Goal: Information Seeking & Learning: Learn about a topic

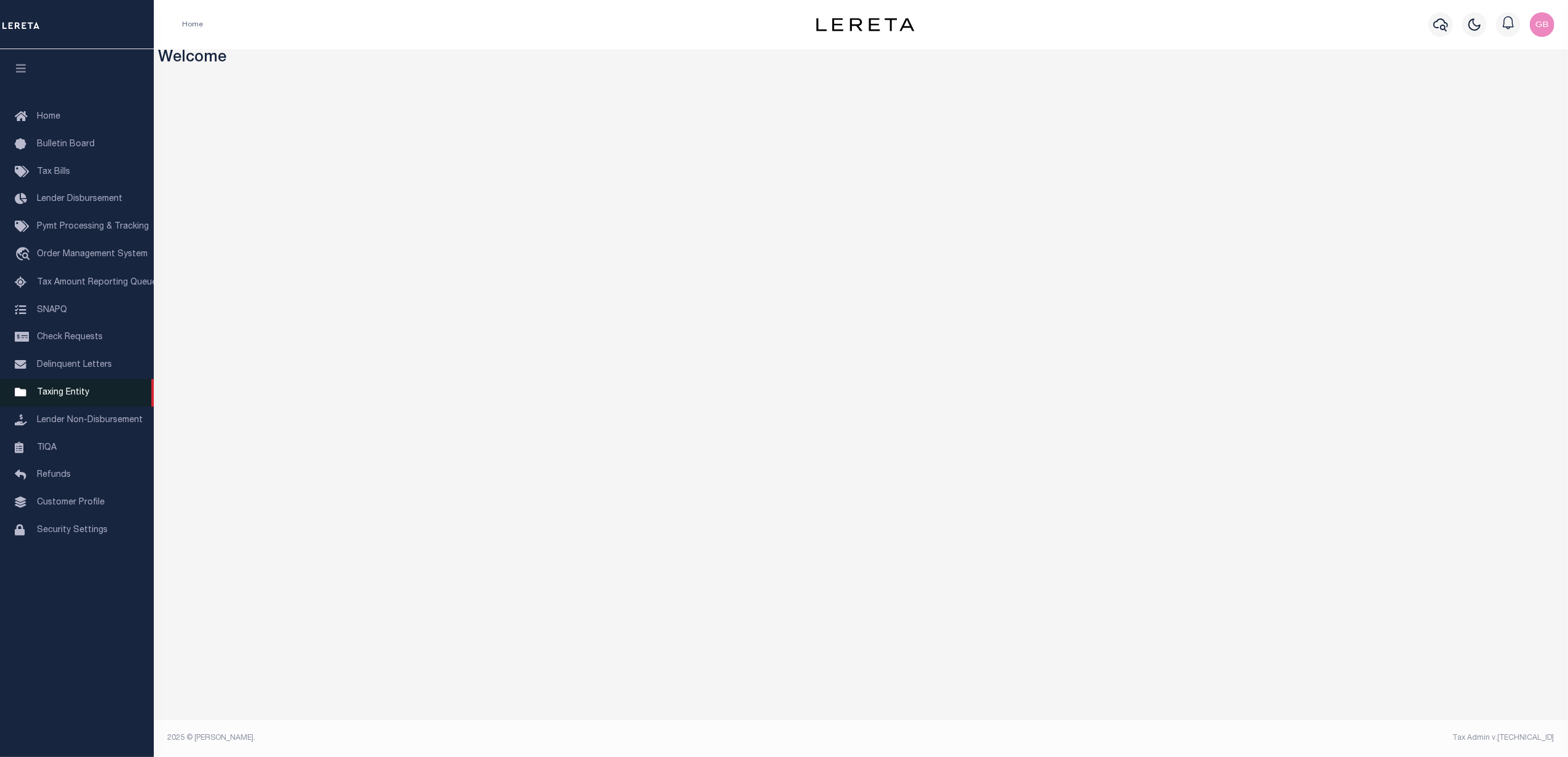
drag, startPoint x: 58, startPoint y: 390, endPoint x: 123, endPoint y: 393, distance: 65.1
click at [60, 390] on span "Taxing Entity" at bounding box center [63, 392] width 52 height 9
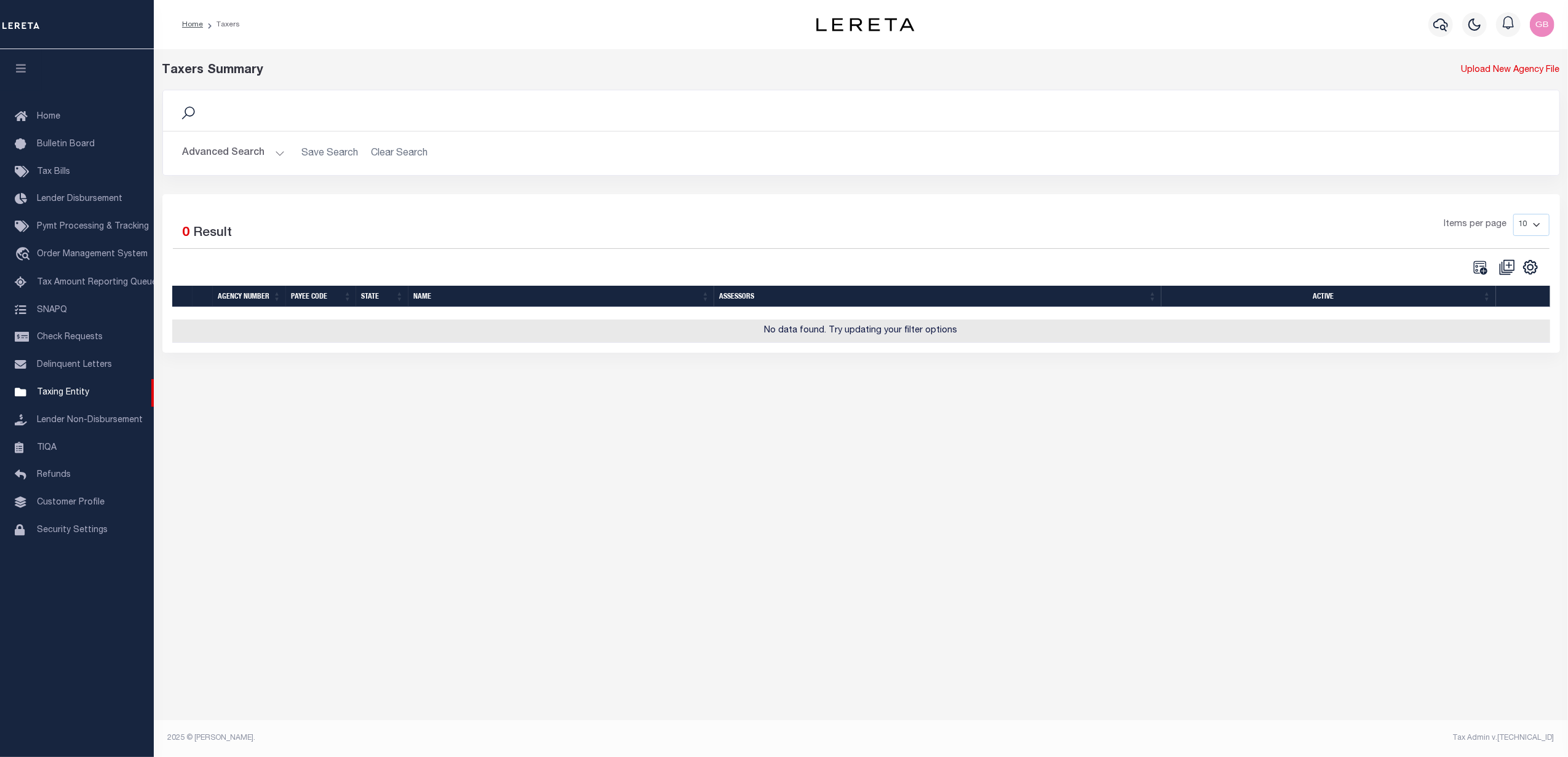
click at [284, 150] on h2 "Advanced Search Save Search Clear Search tblPayees_dynamictable_____DefaultSave…" at bounding box center [861, 153] width 1376 height 24
click at [273, 158] on button "Advanced Search" at bounding box center [234, 153] width 102 height 24
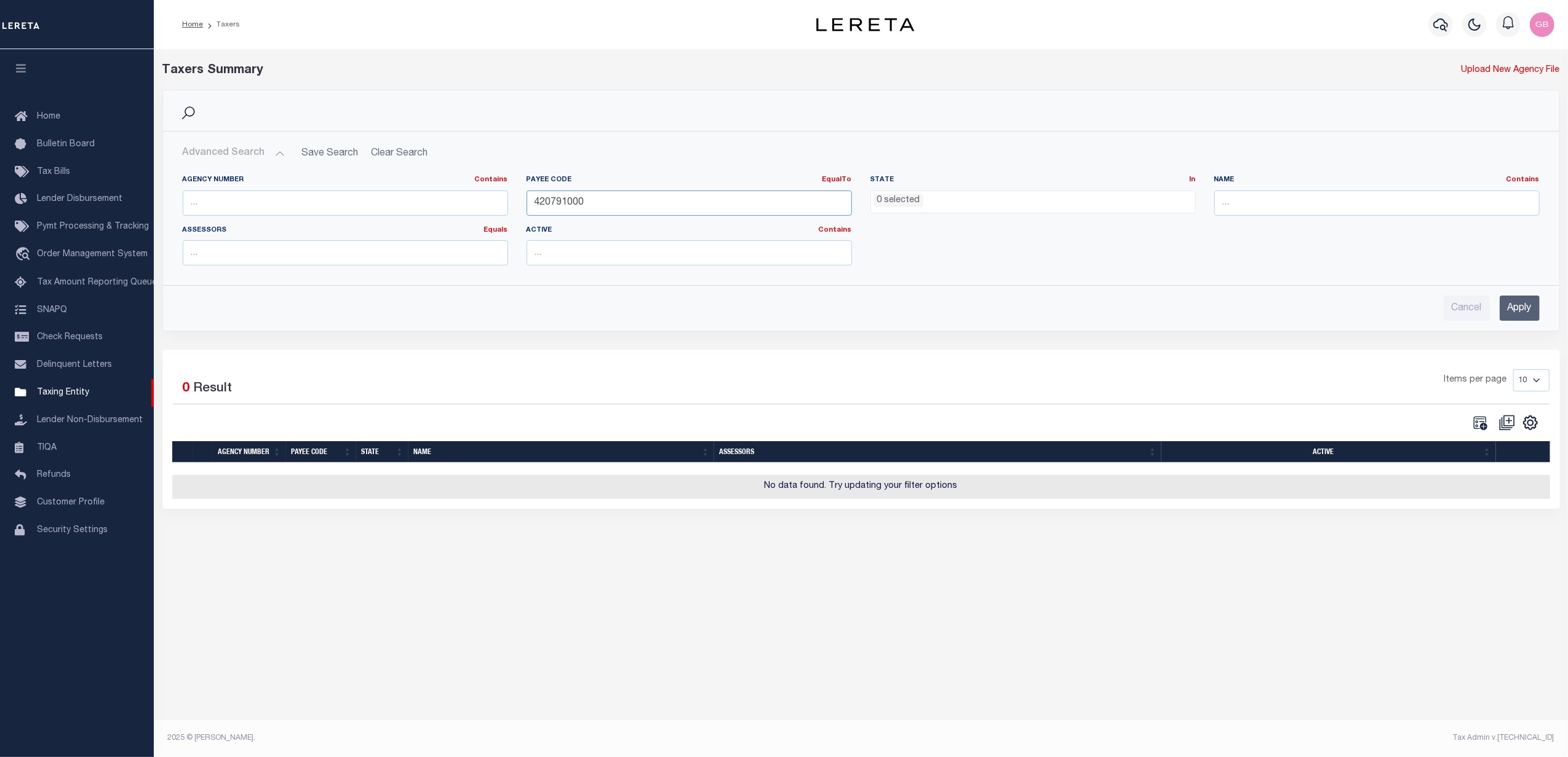
drag, startPoint x: 444, startPoint y: 207, endPoint x: 391, endPoint y: 211, distance: 53.2
click at [392, 210] on div "Agency Number Contains Contains Is Payee Code EqualTo Equals Is Not Equal To Is…" at bounding box center [860, 225] width 1375 height 100
click at [252, 200] on input "text" at bounding box center [345, 203] width 325 height 25
drag, startPoint x: 975, startPoint y: 194, endPoint x: 968, endPoint y: 200, distance: 9.2
click at [975, 194] on ul "0 selected" at bounding box center [1032, 200] width 324 height 16
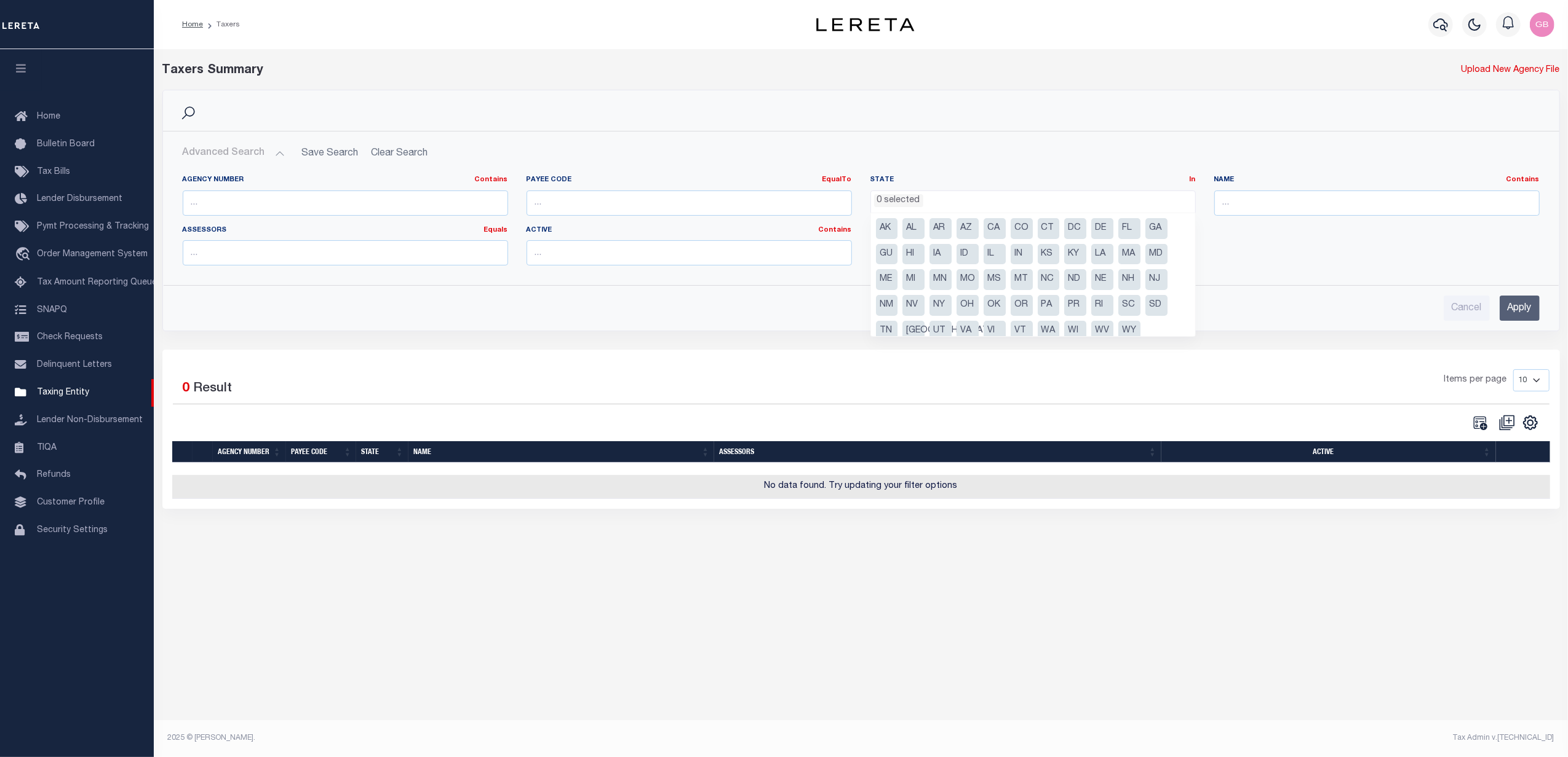
click at [1154, 283] on li "NJ" at bounding box center [1156, 279] width 22 height 21
select select "NJ"
click at [1408, 300] on div "Cancel Apply" at bounding box center [861, 308] width 1357 height 25
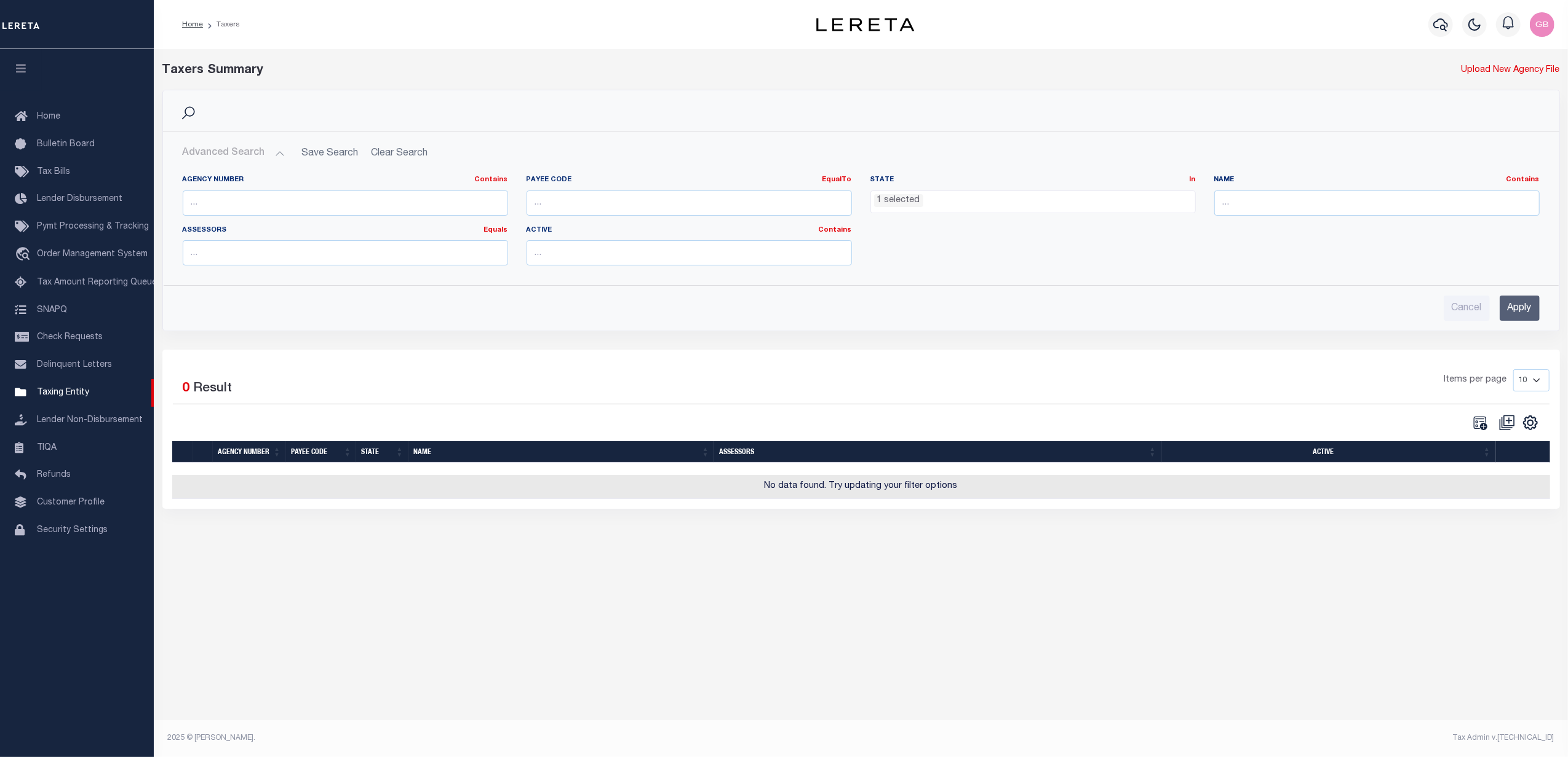
click at [1522, 309] on input "Apply" at bounding box center [1520, 308] width 40 height 25
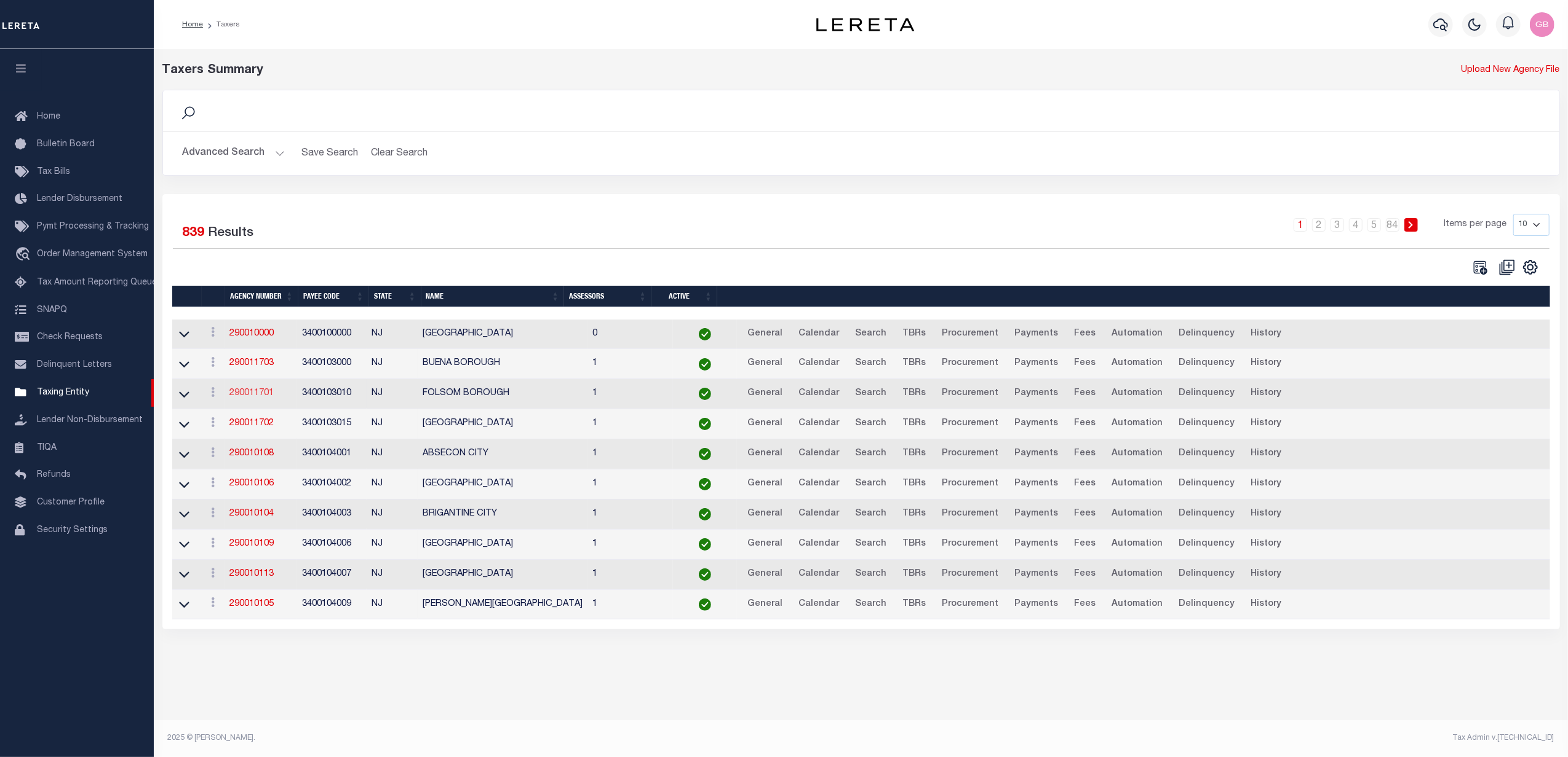
click at [256, 398] on link "290011701" at bounding box center [252, 393] width 44 height 9
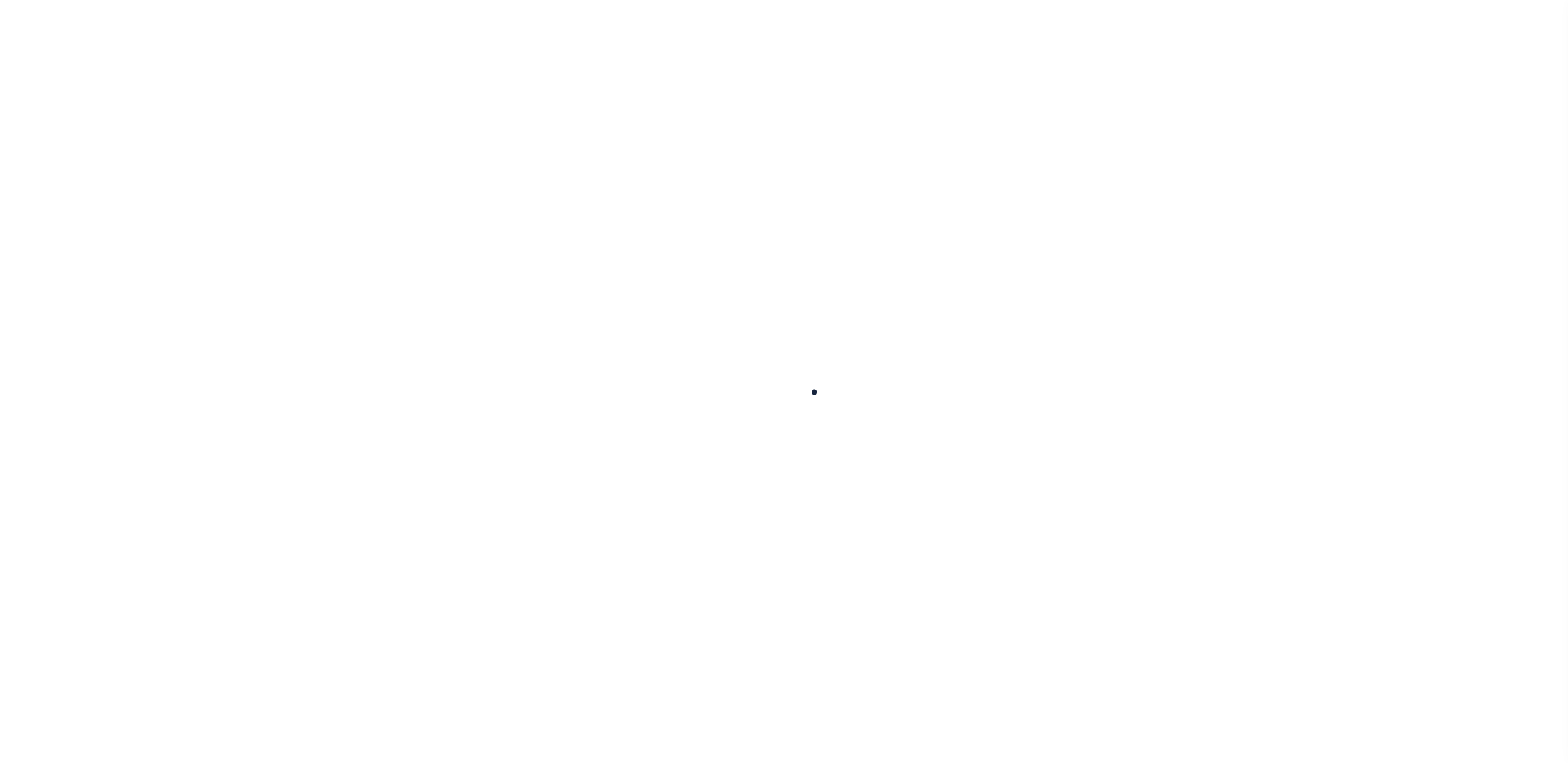
select select
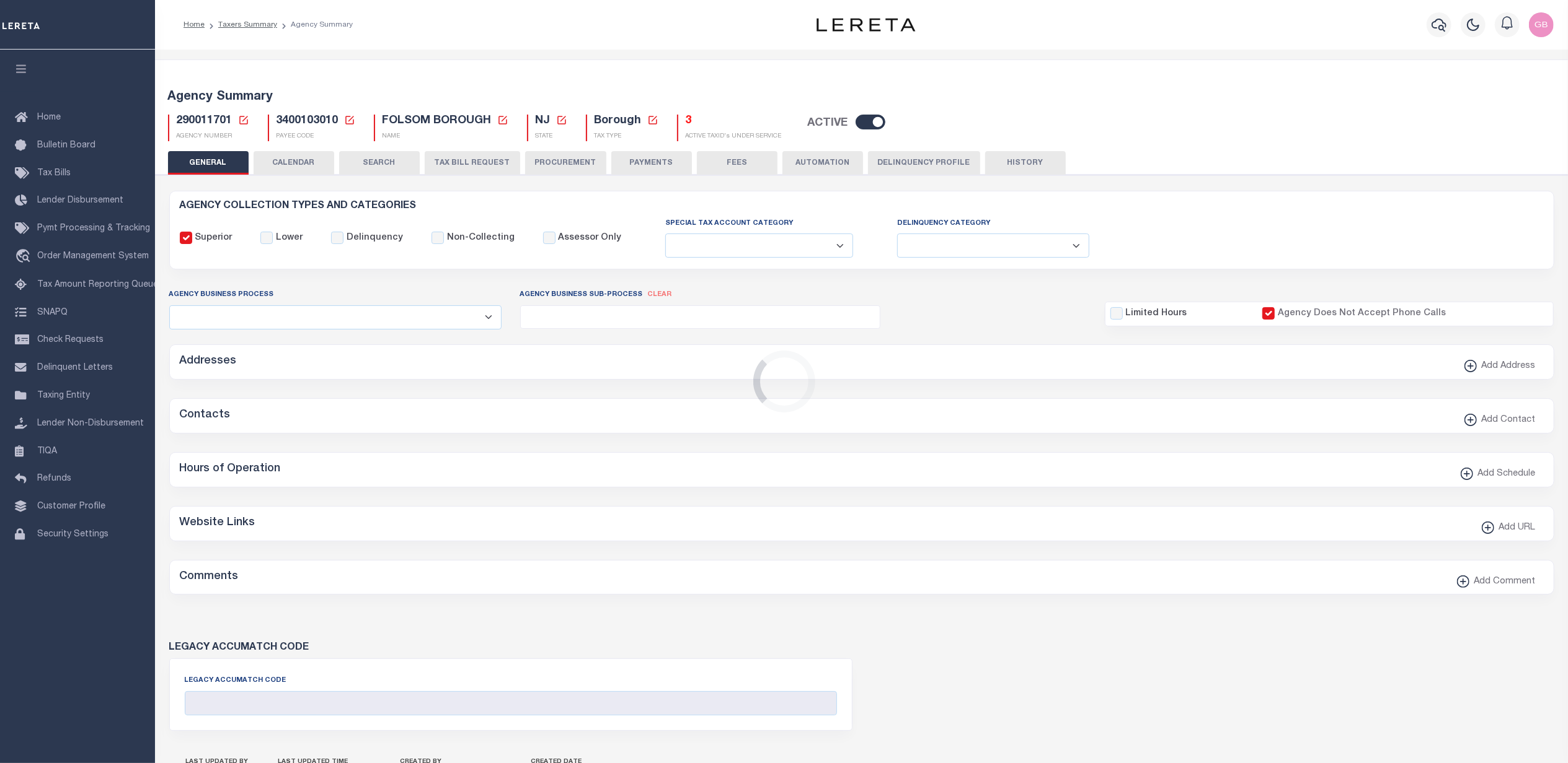
checkbox input "false"
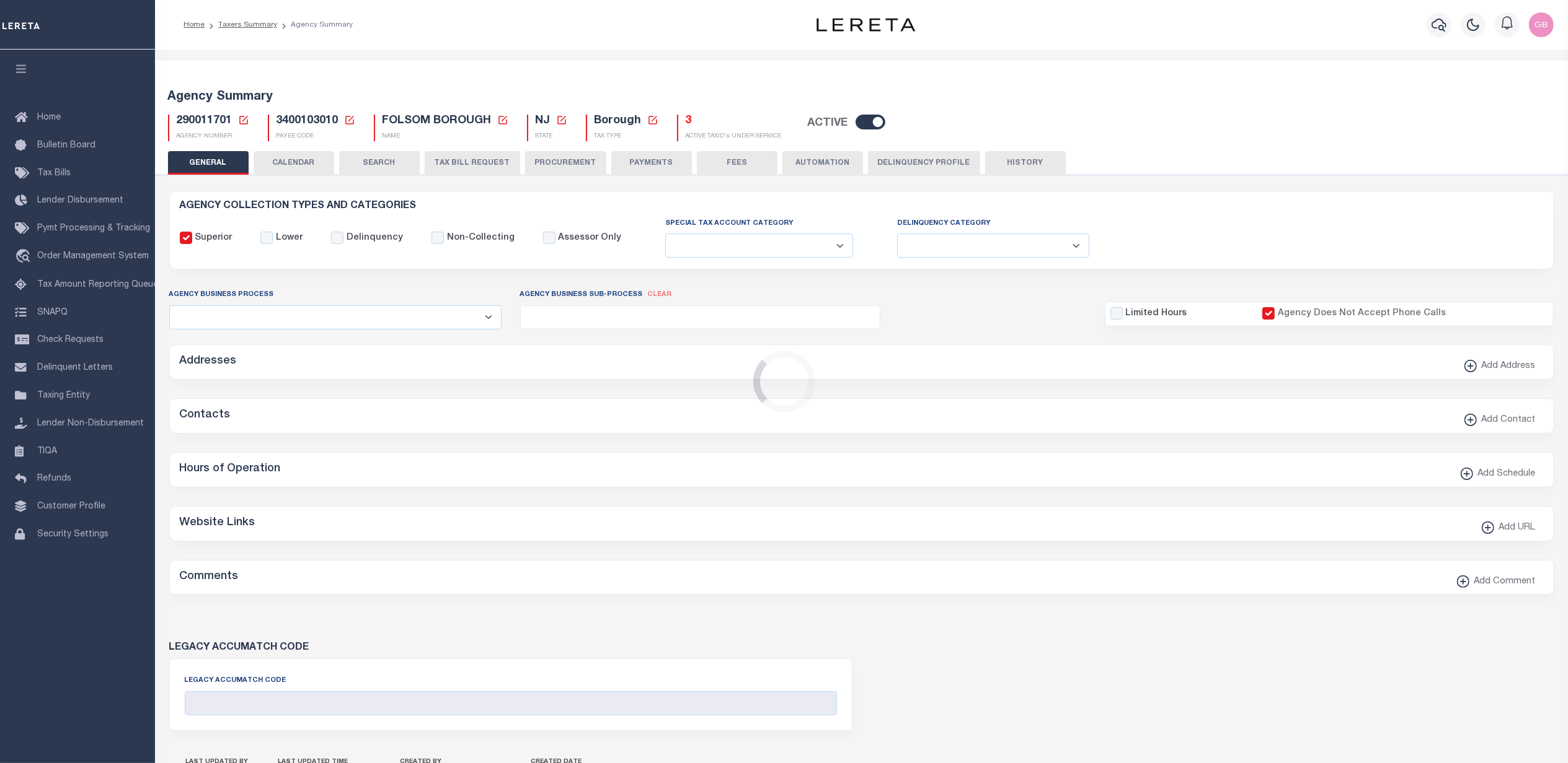
checkbox input "true"
type input "3400103010"
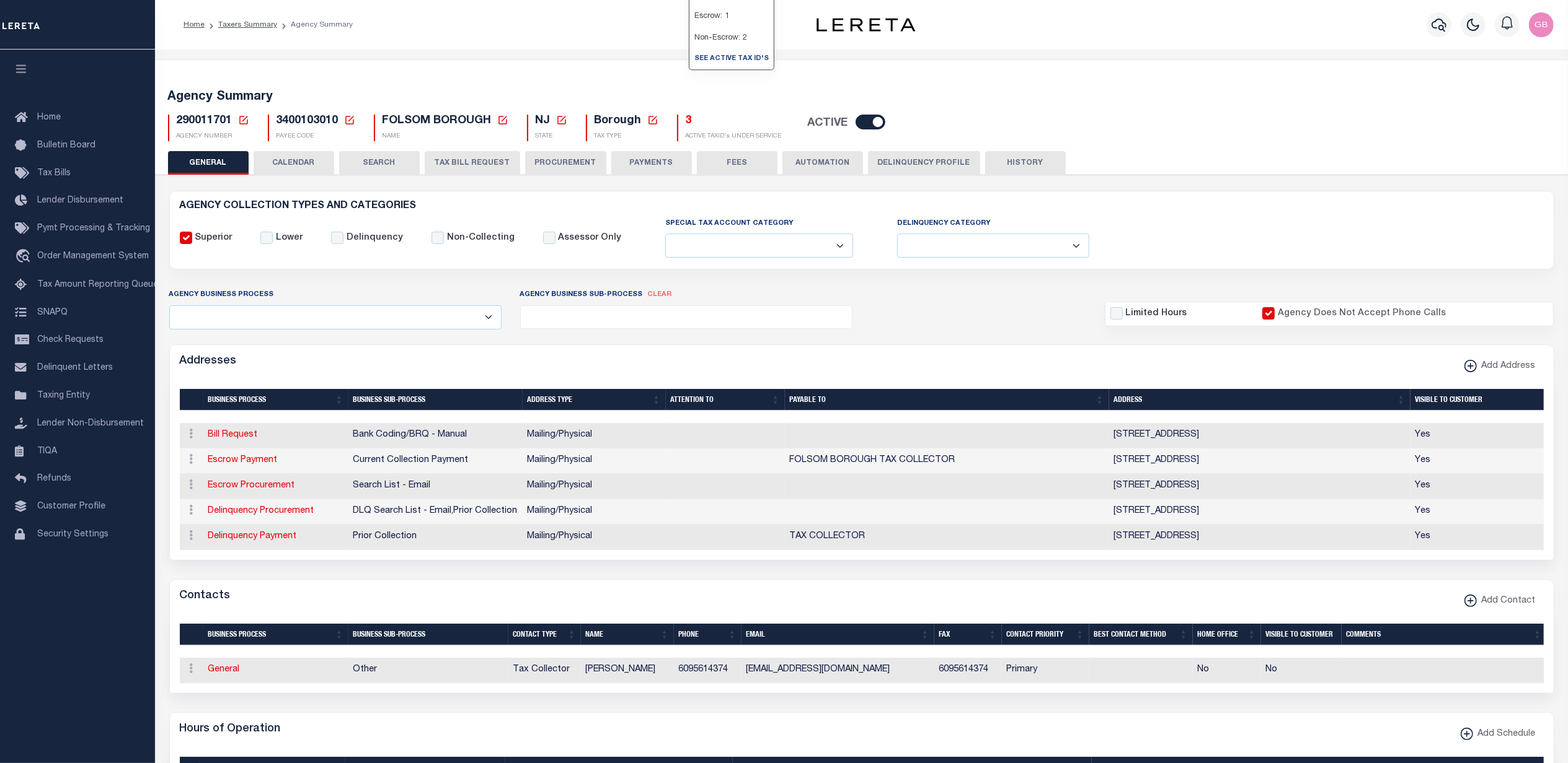
click at [686, 124] on h5 "3" at bounding box center [734, 122] width 96 height 14
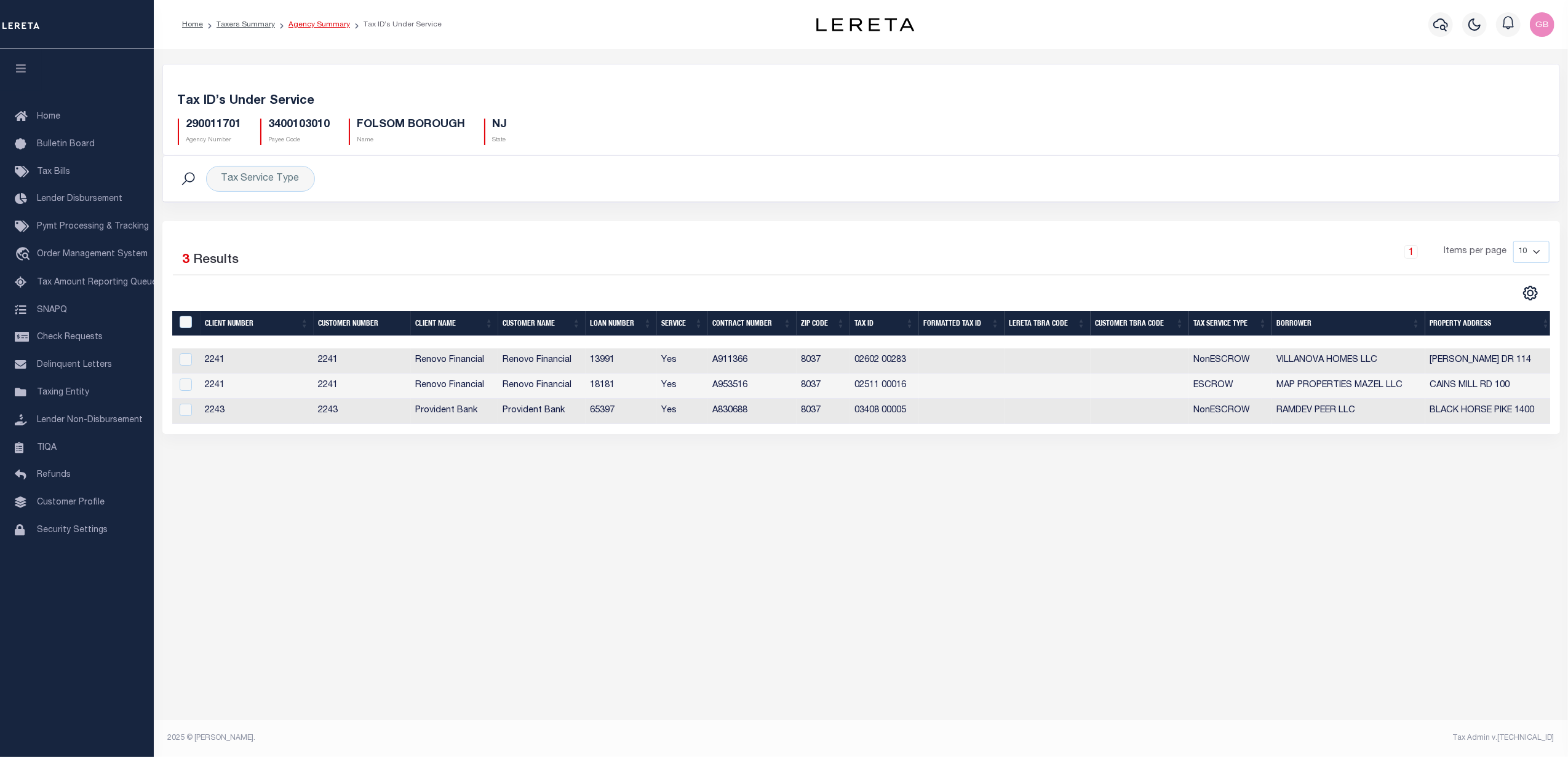
click at [320, 26] on link "Agency Summary" at bounding box center [319, 25] width 61 height 7
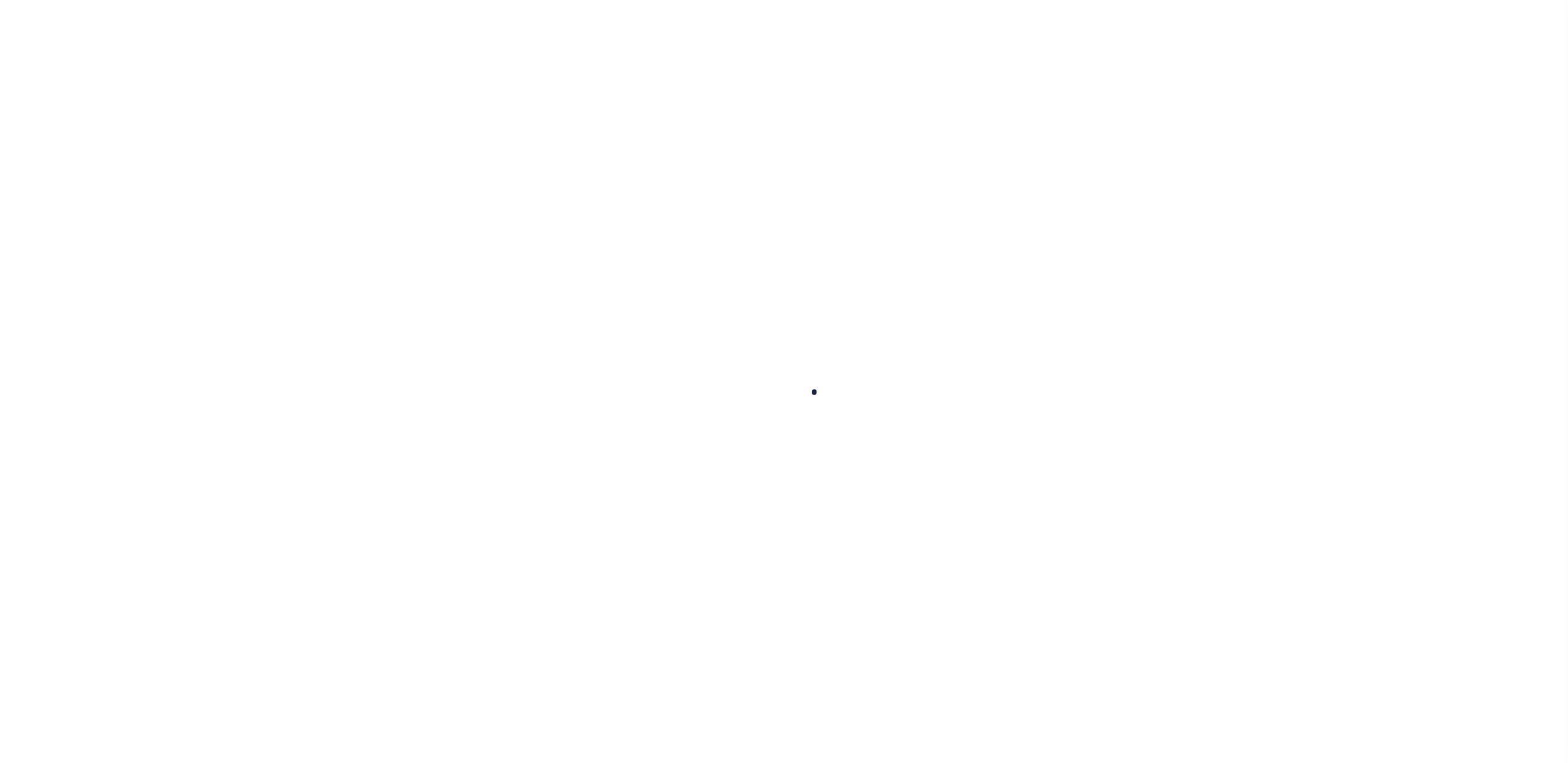
select select
checkbox input "false"
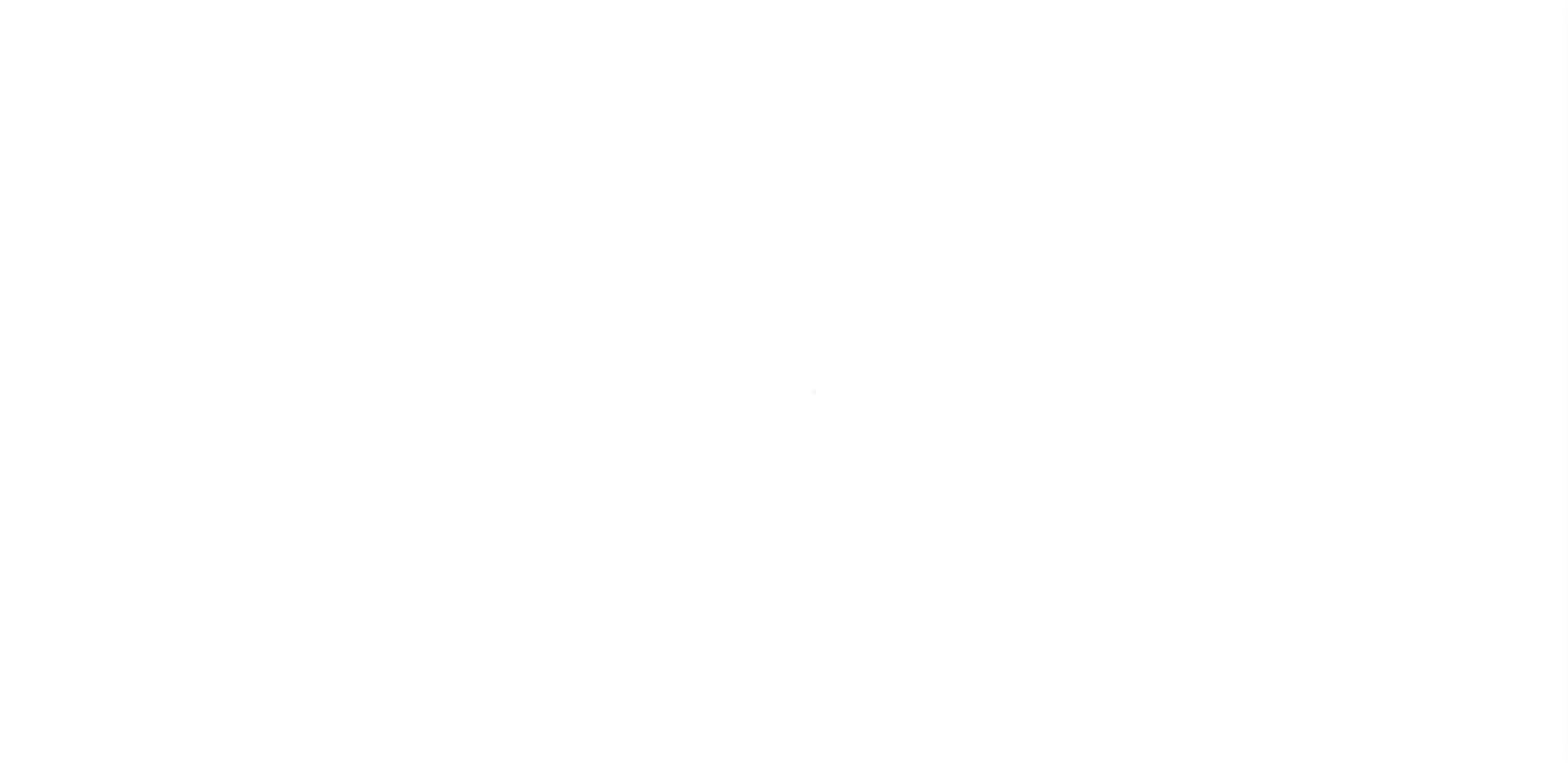
checkbox input "false"
checkbox input "true"
type input "3400103010"
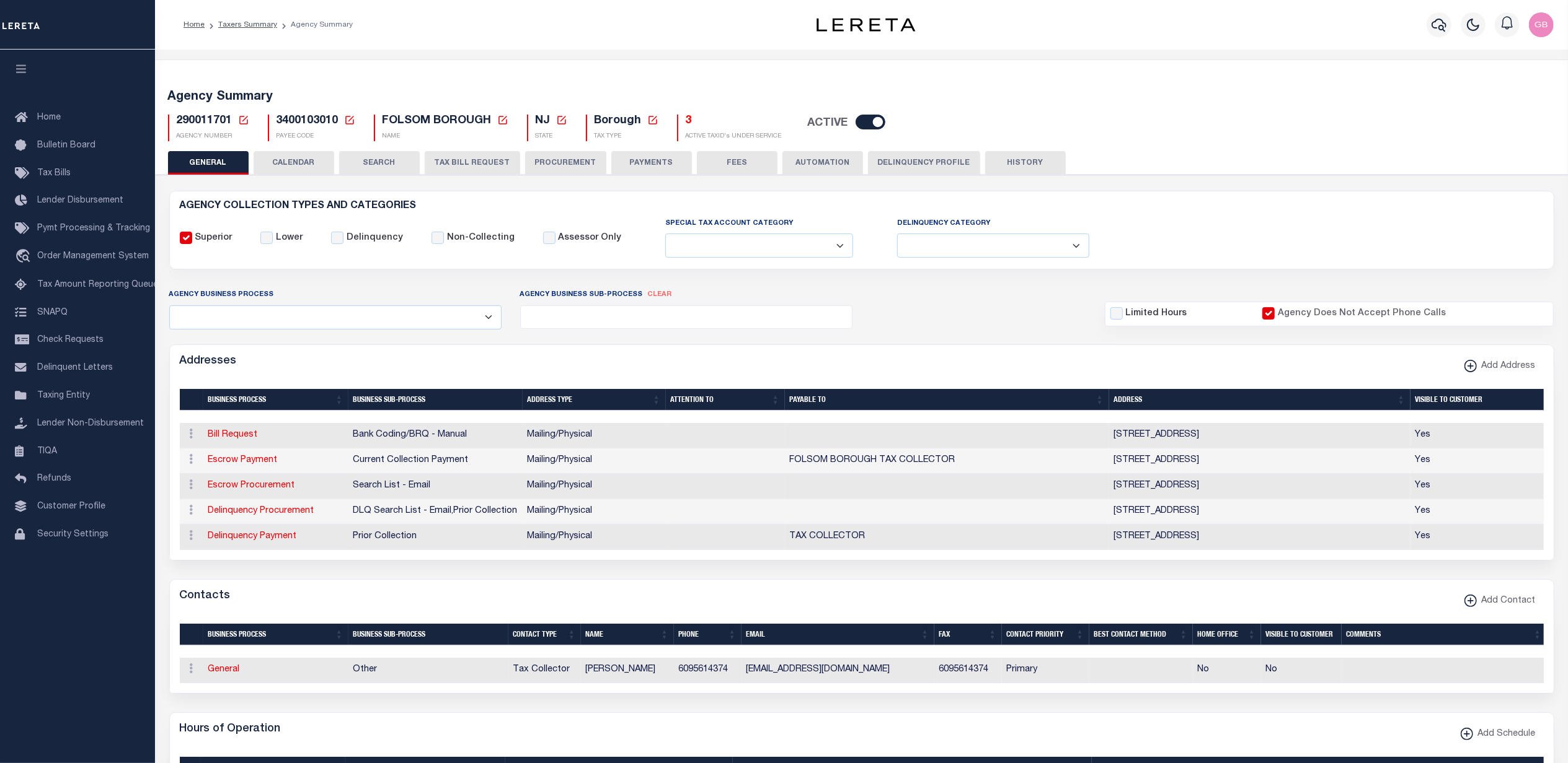
click at [247, 117] on icon at bounding box center [243, 120] width 11 height 11
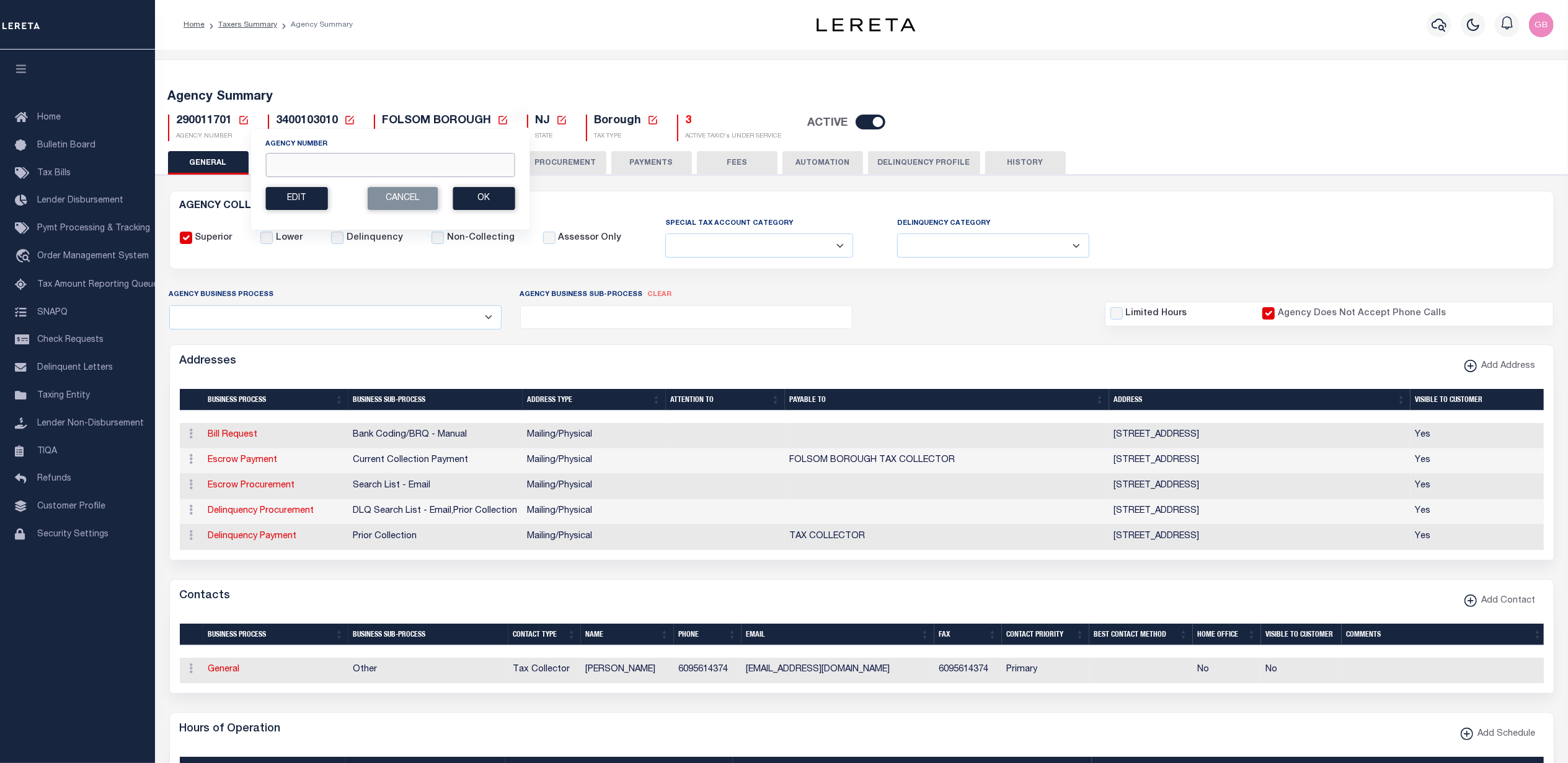
click at [311, 168] on input "Agency Number" at bounding box center [390, 165] width 249 height 24
type input "290010108"
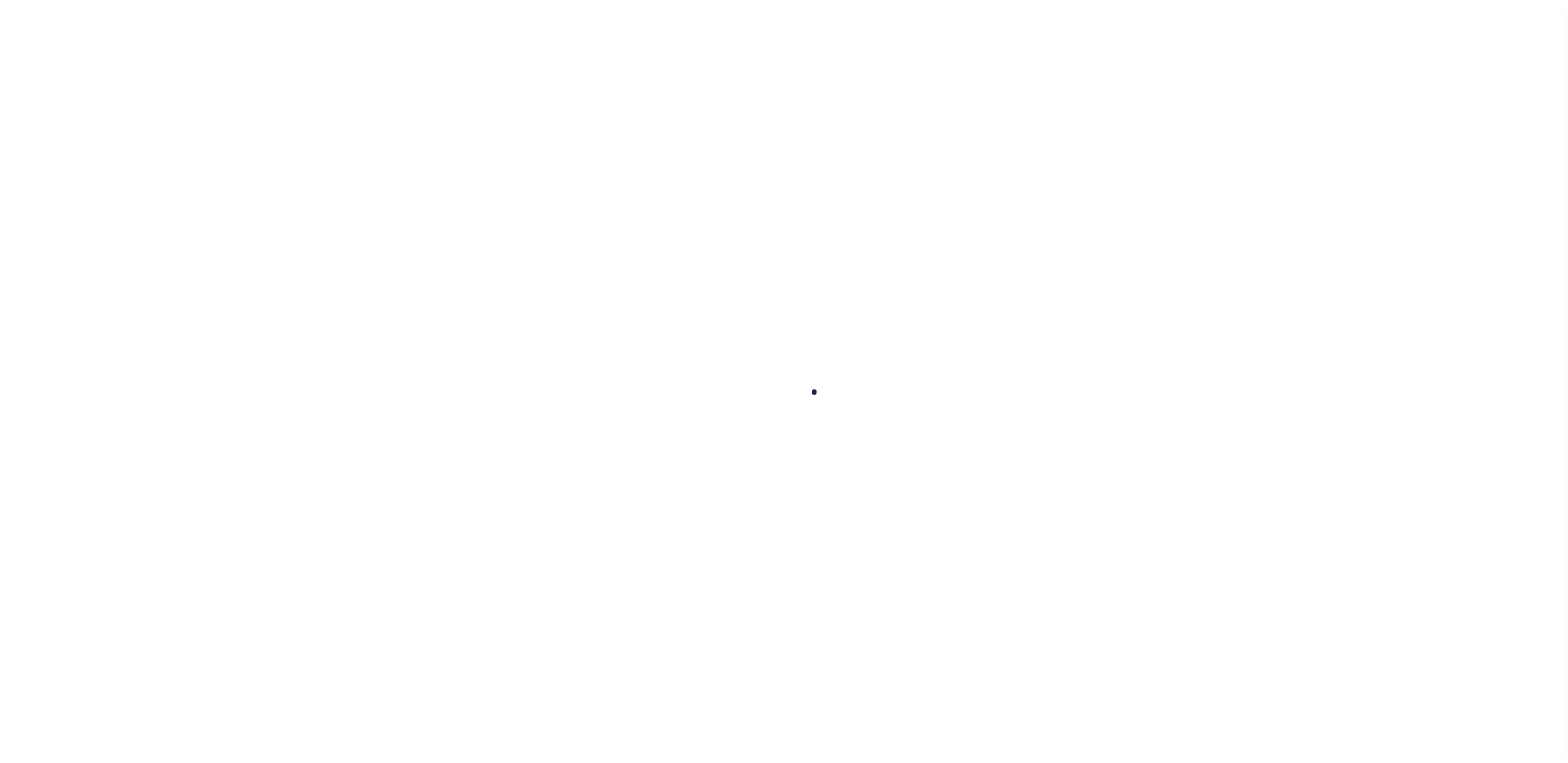
select select
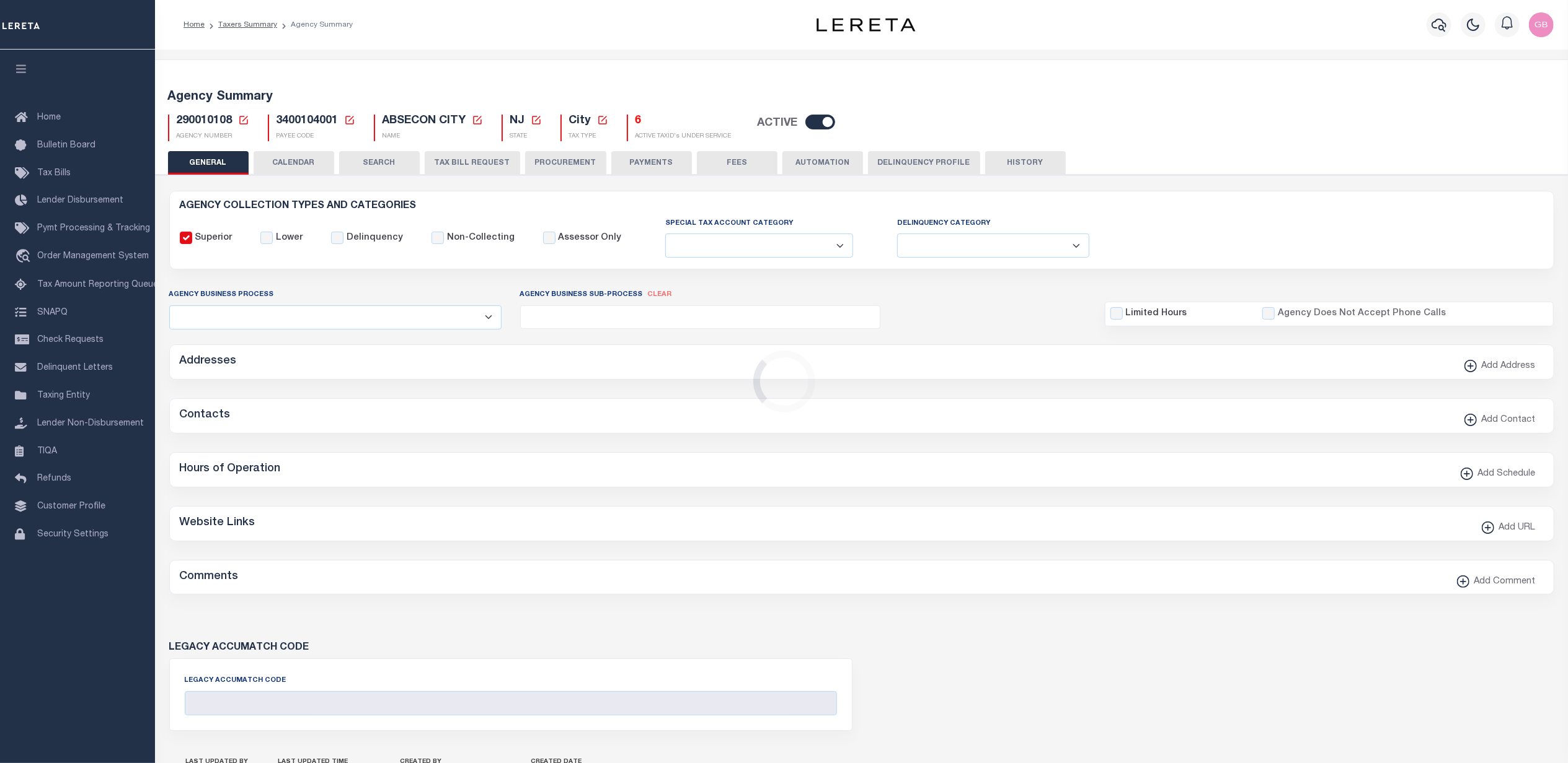
checkbox input "false"
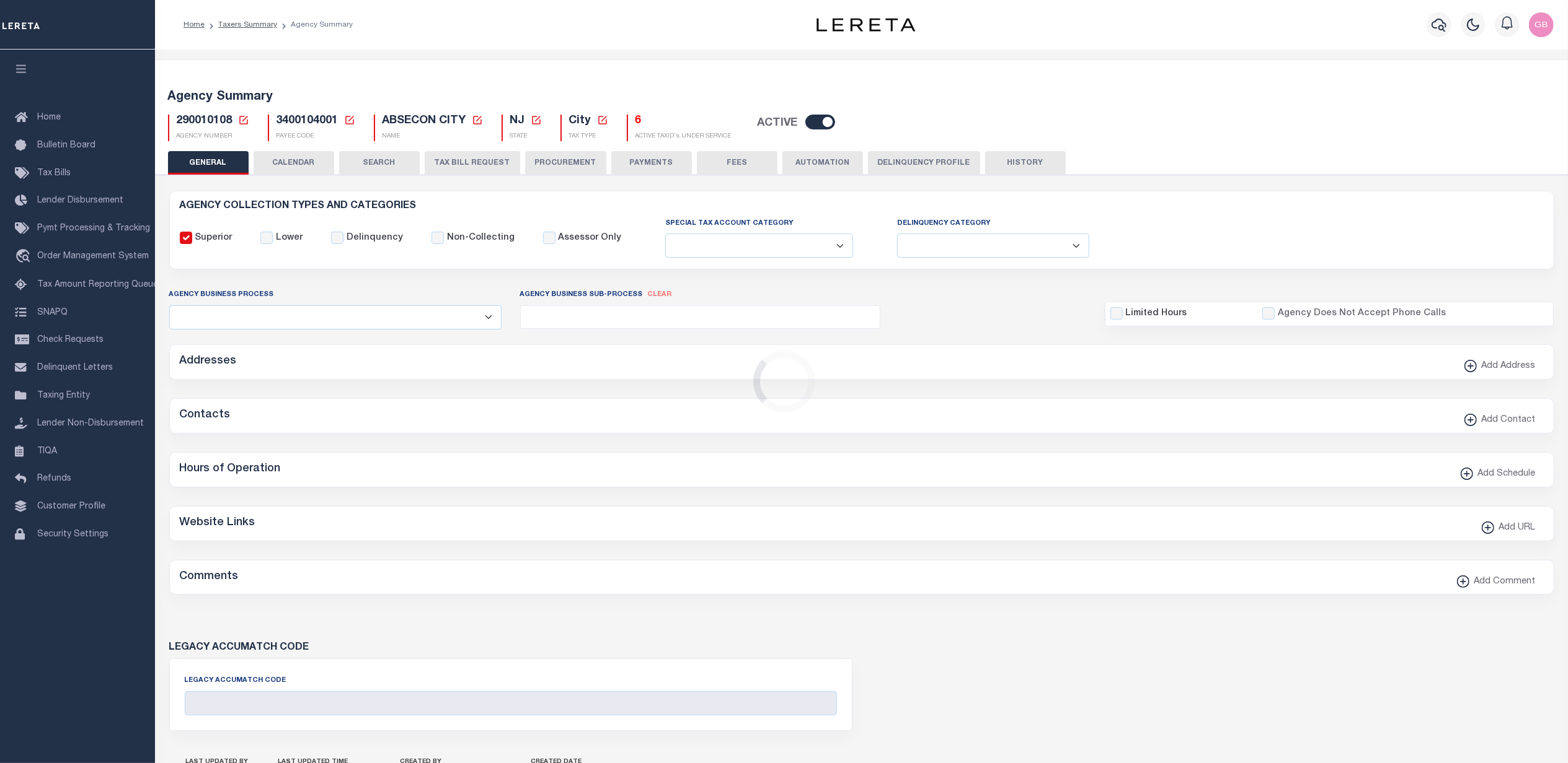
type input "3400104001"
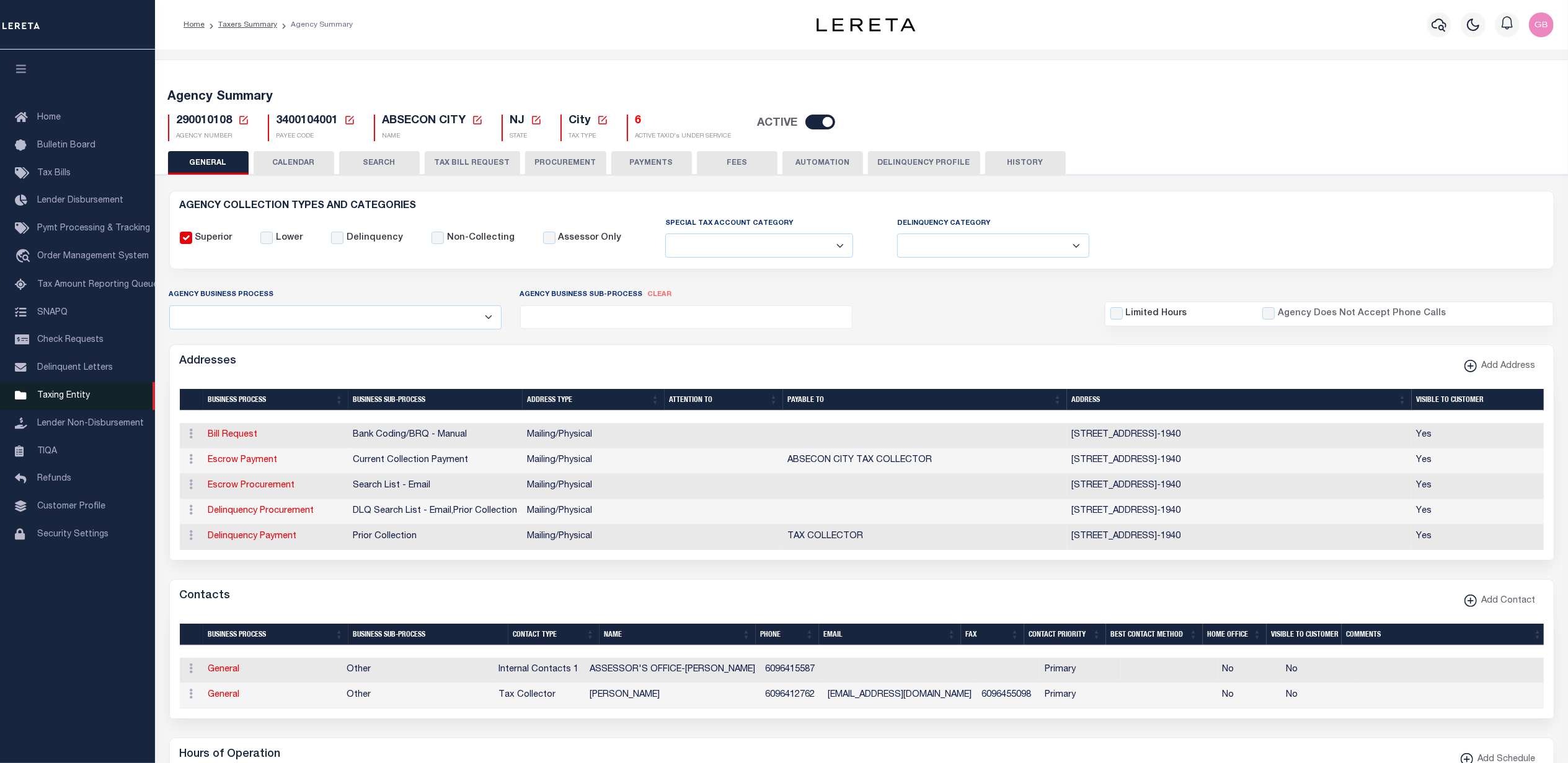
click at [60, 405] on link "Taxing Entity" at bounding box center [78, 396] width 155 height 28
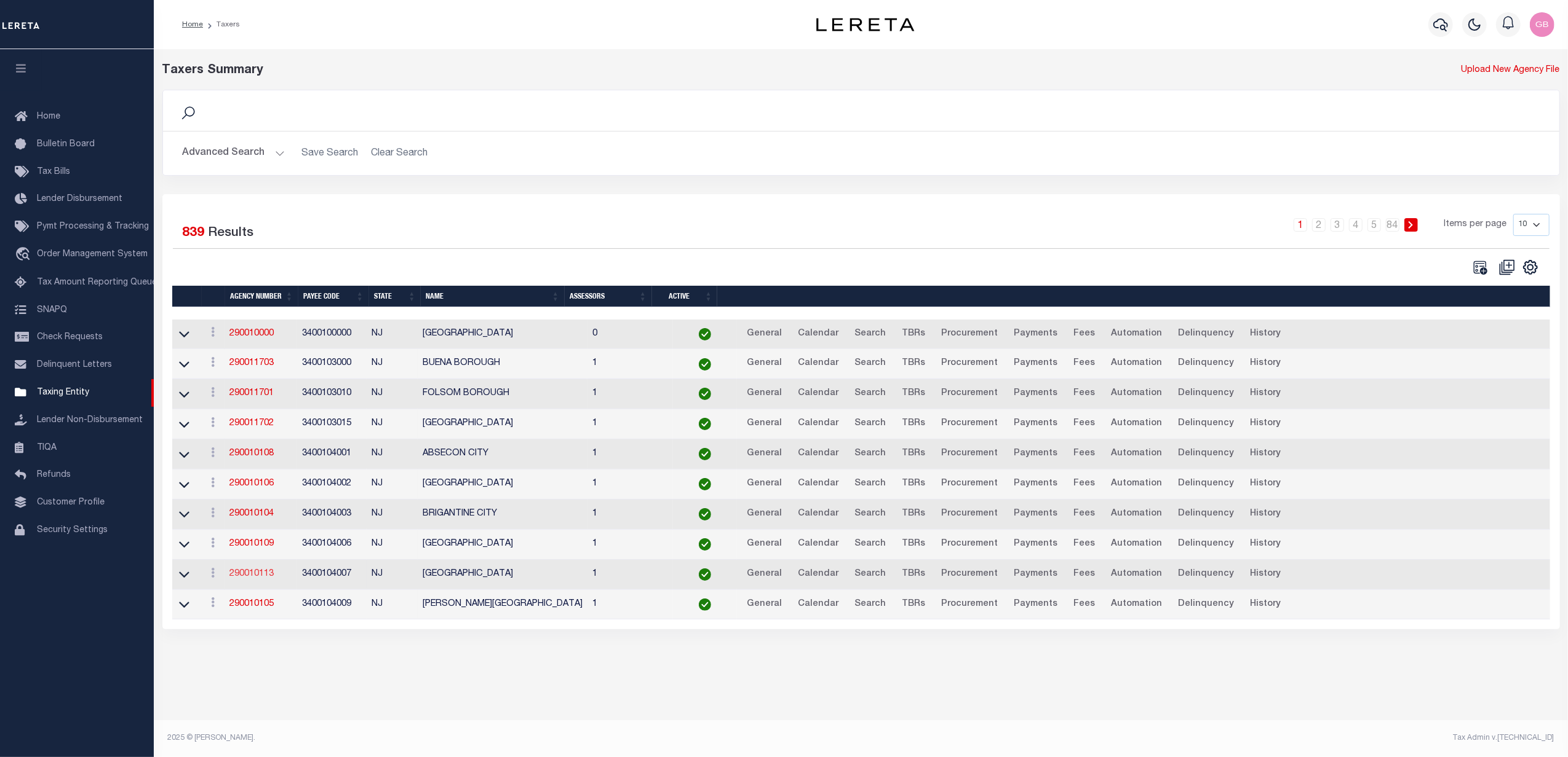
click at [237, 578] on link "290010113" at bounding box center [252, 574] width 44 height 9
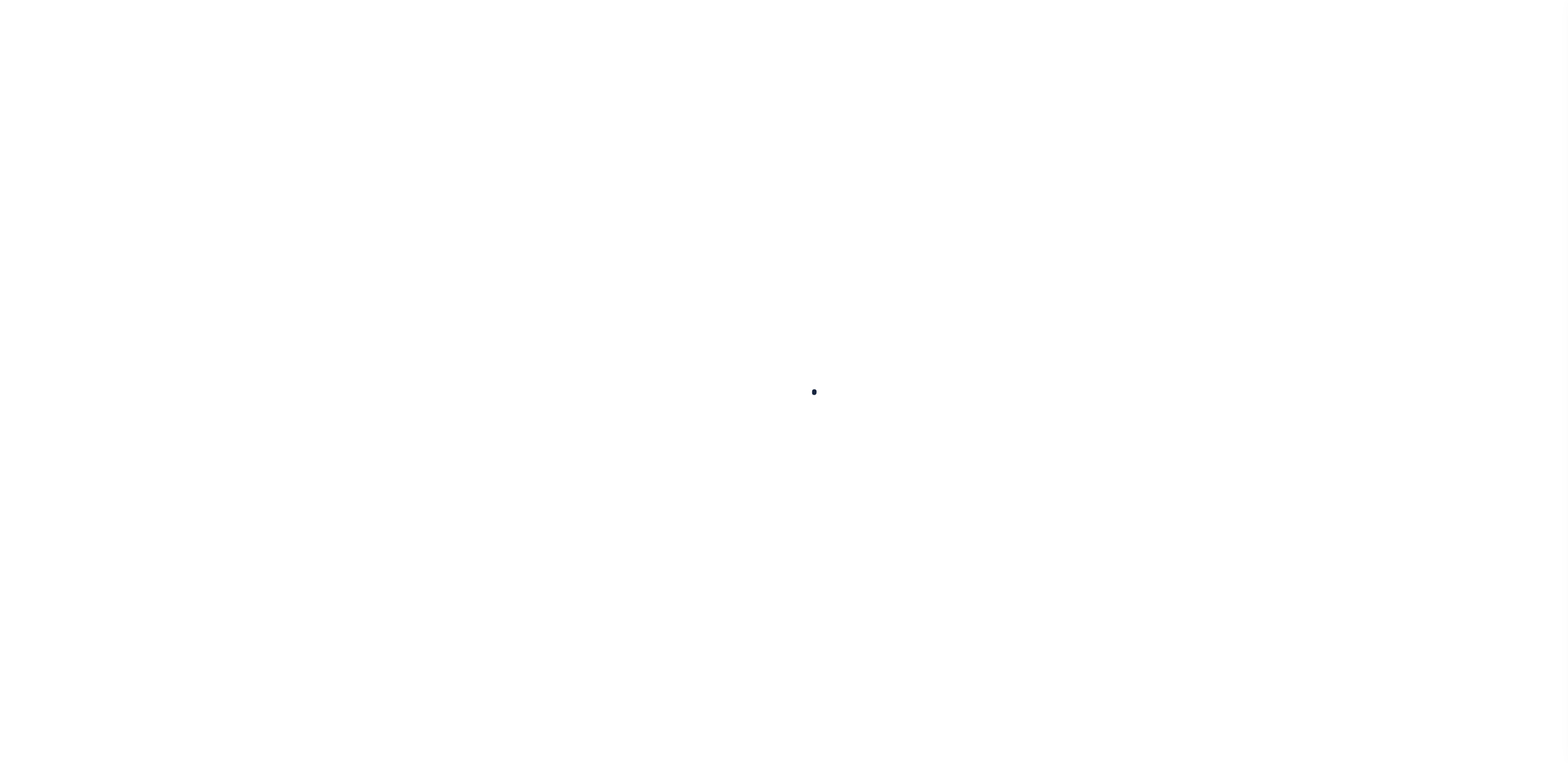
select select
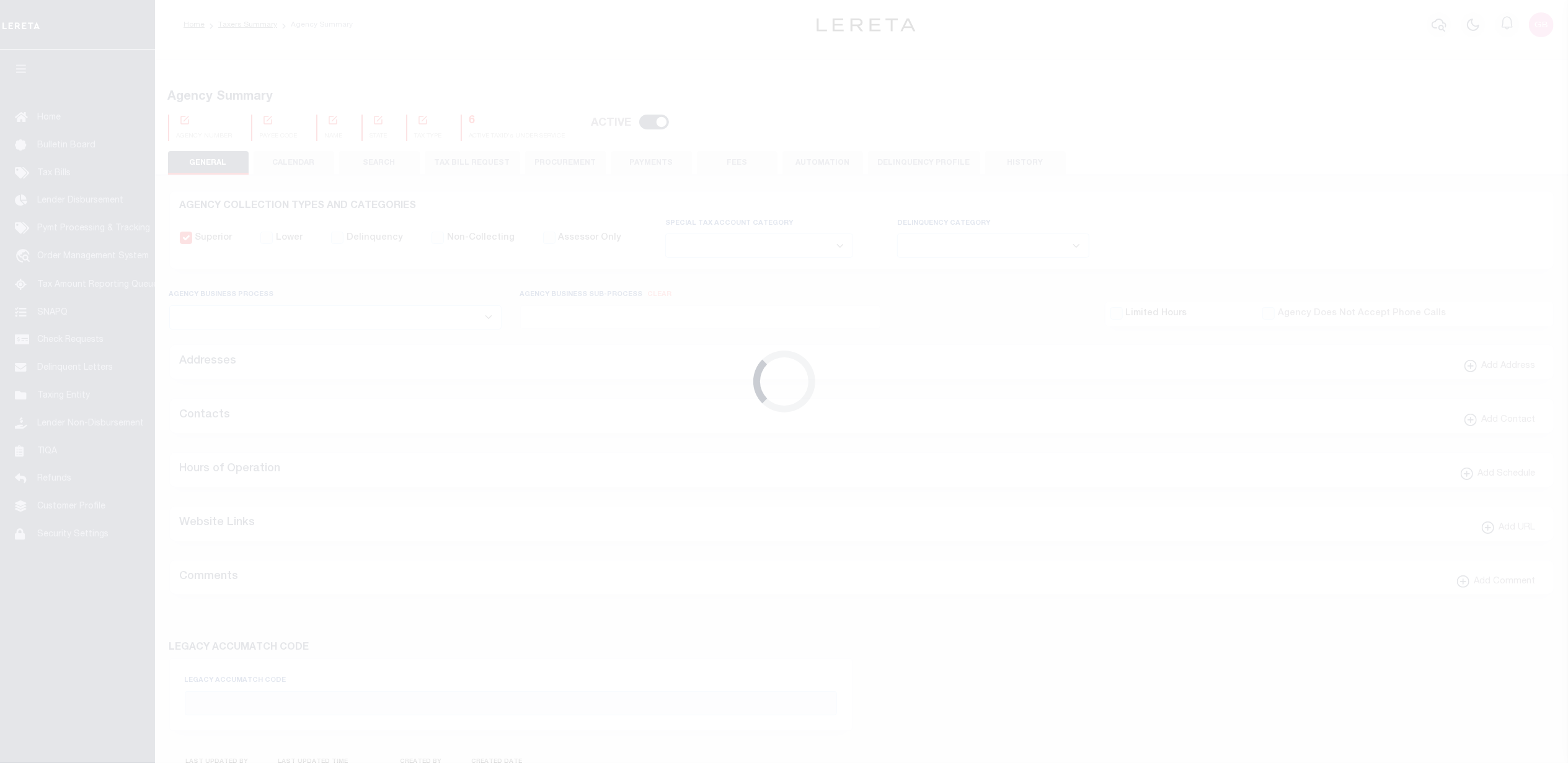
checkbox input "false"
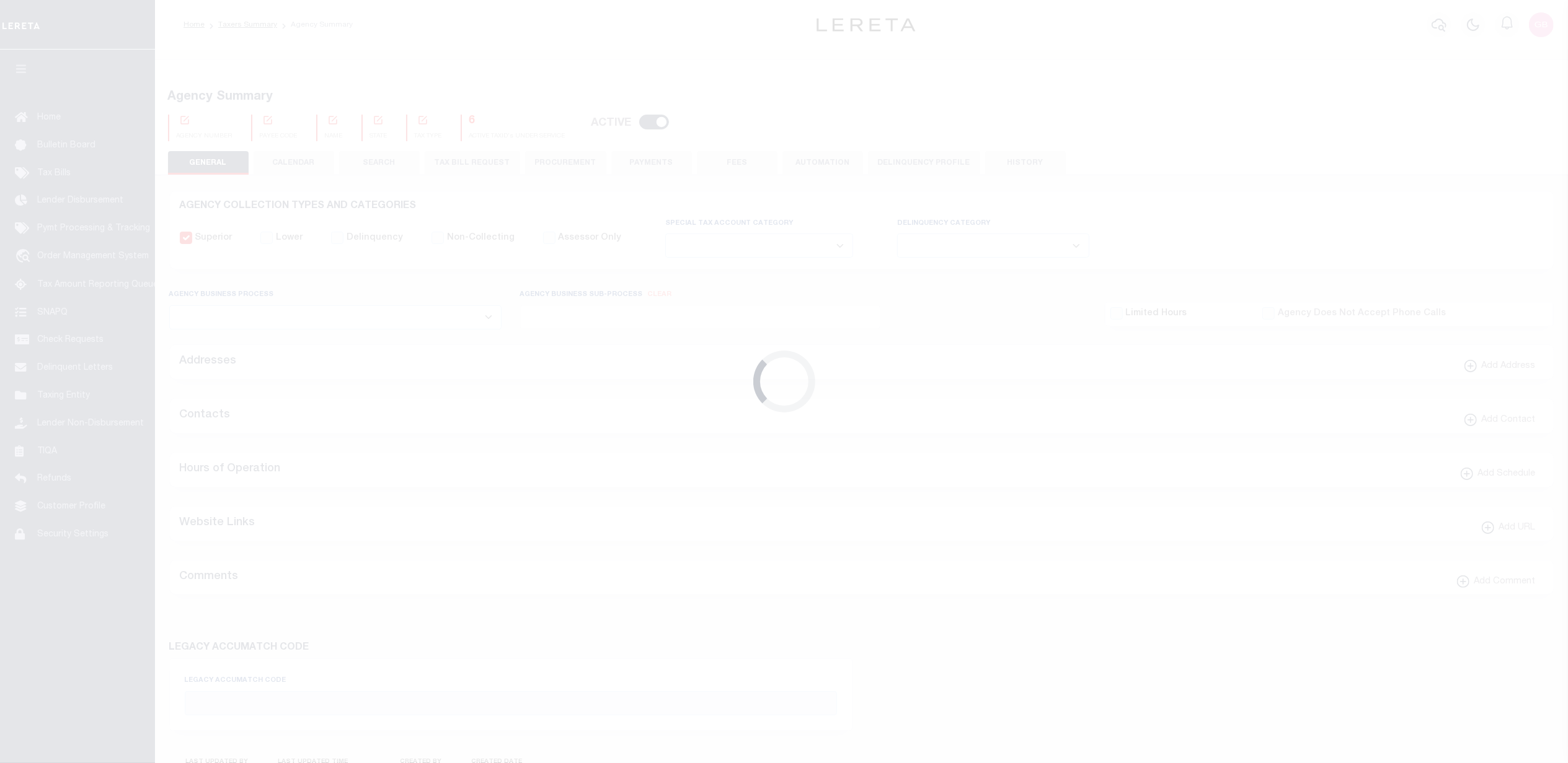
type input "3400104007"
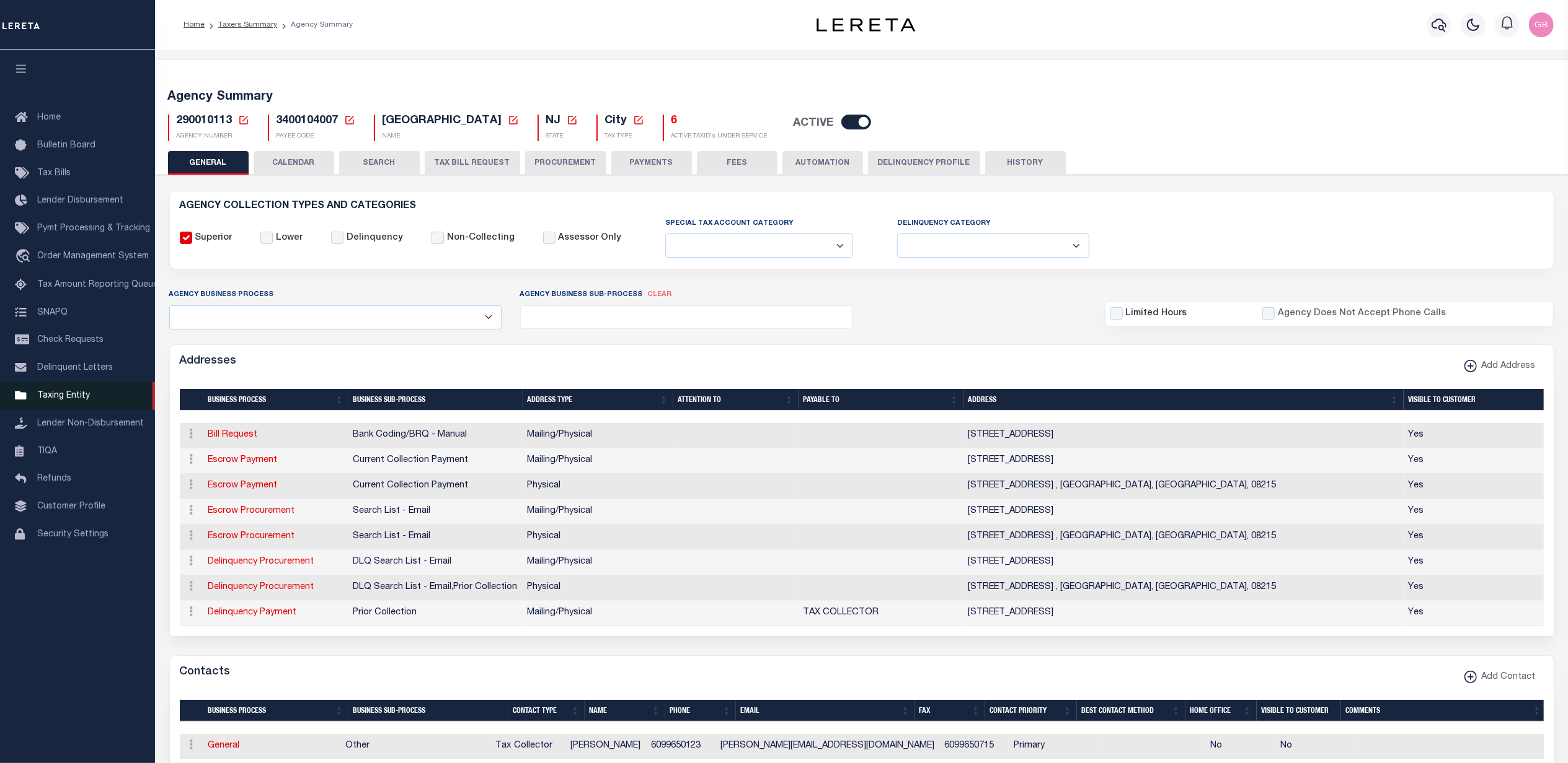
click at [65, 400] on span "Taxing Entity" at bounding box center [63, 396] width 53 height 9
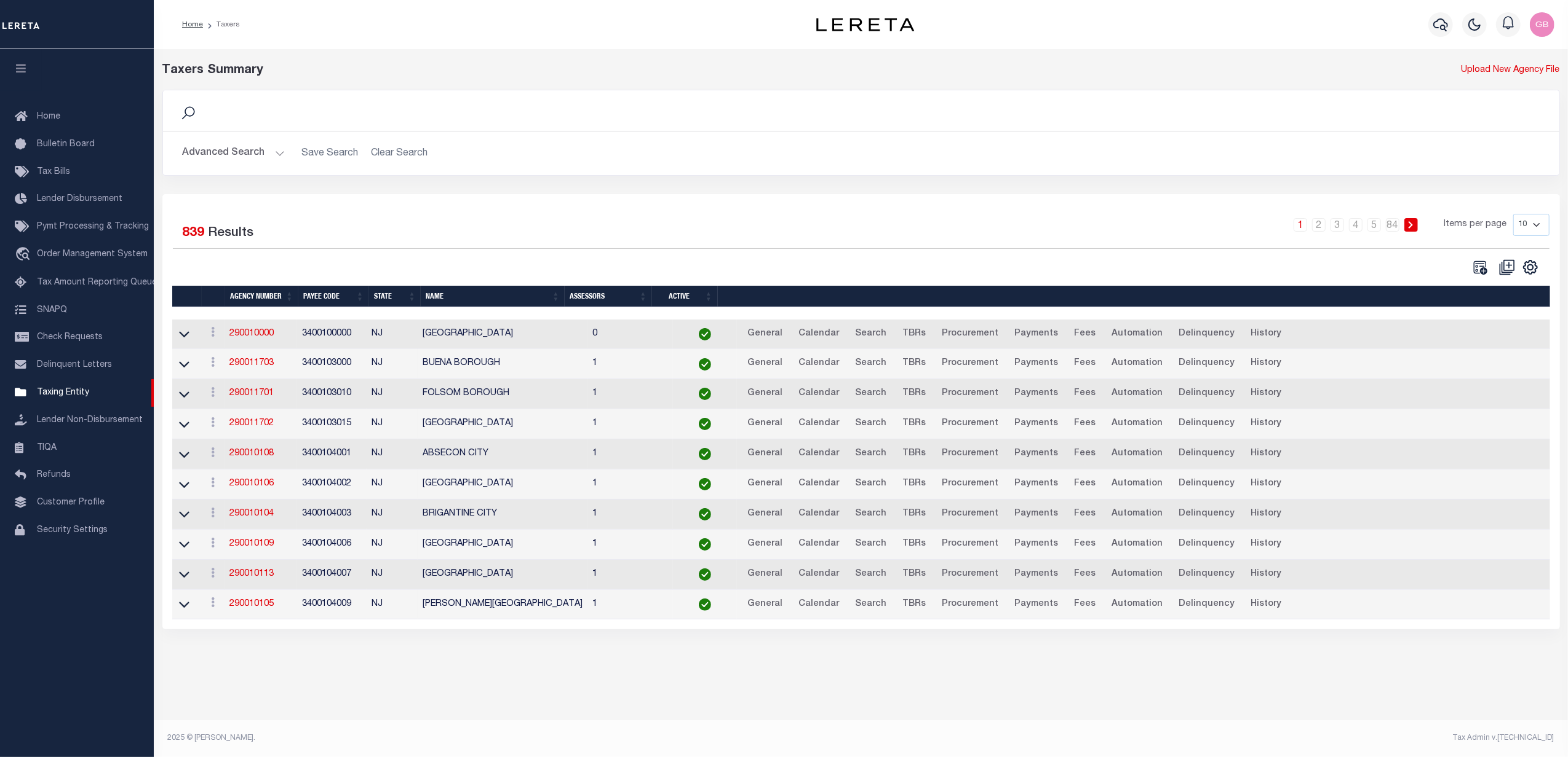
drag, startPoint x: 256, startPoint y: 154, endPoint x: 254, endPoint y: 161, distance: 7.3
click at [256, 154] on button "Advanced Search" at bounding box center [234, 153] width 102 height 24
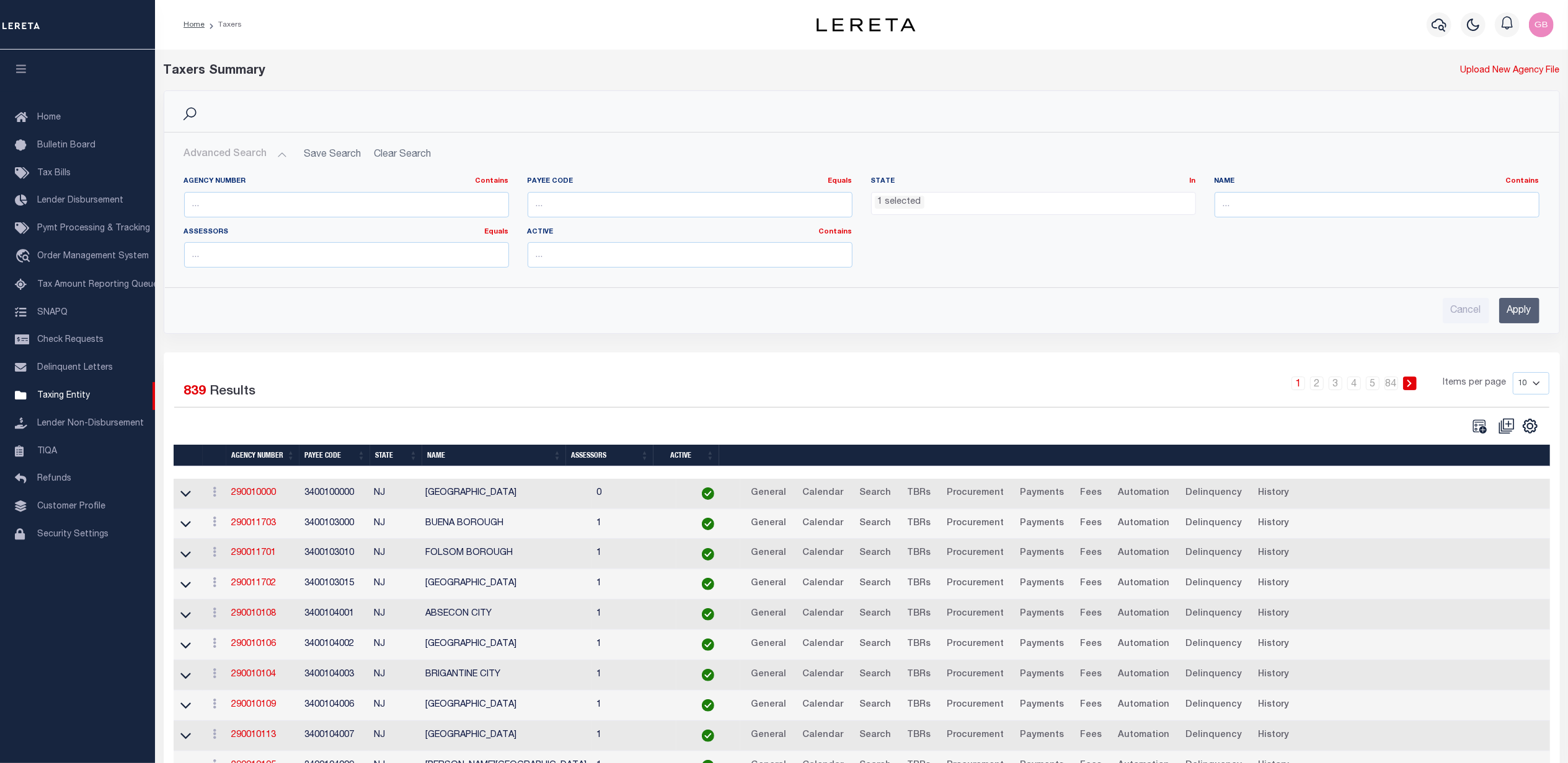
drag, startPoint x: 1062, startPoint y: 198, endPoint x: 837, endPoint y: 216, distance: 225.7
click at [842, 209] on div "Agency Number Contains Contains Is Payee Code Equals Equals Is Not Equal To Is …" at bounding box center [861, 227] width 1374 height 101
click at [886, 202] on li "1 selected" at bounding box center [899, 203] width 49 height 14
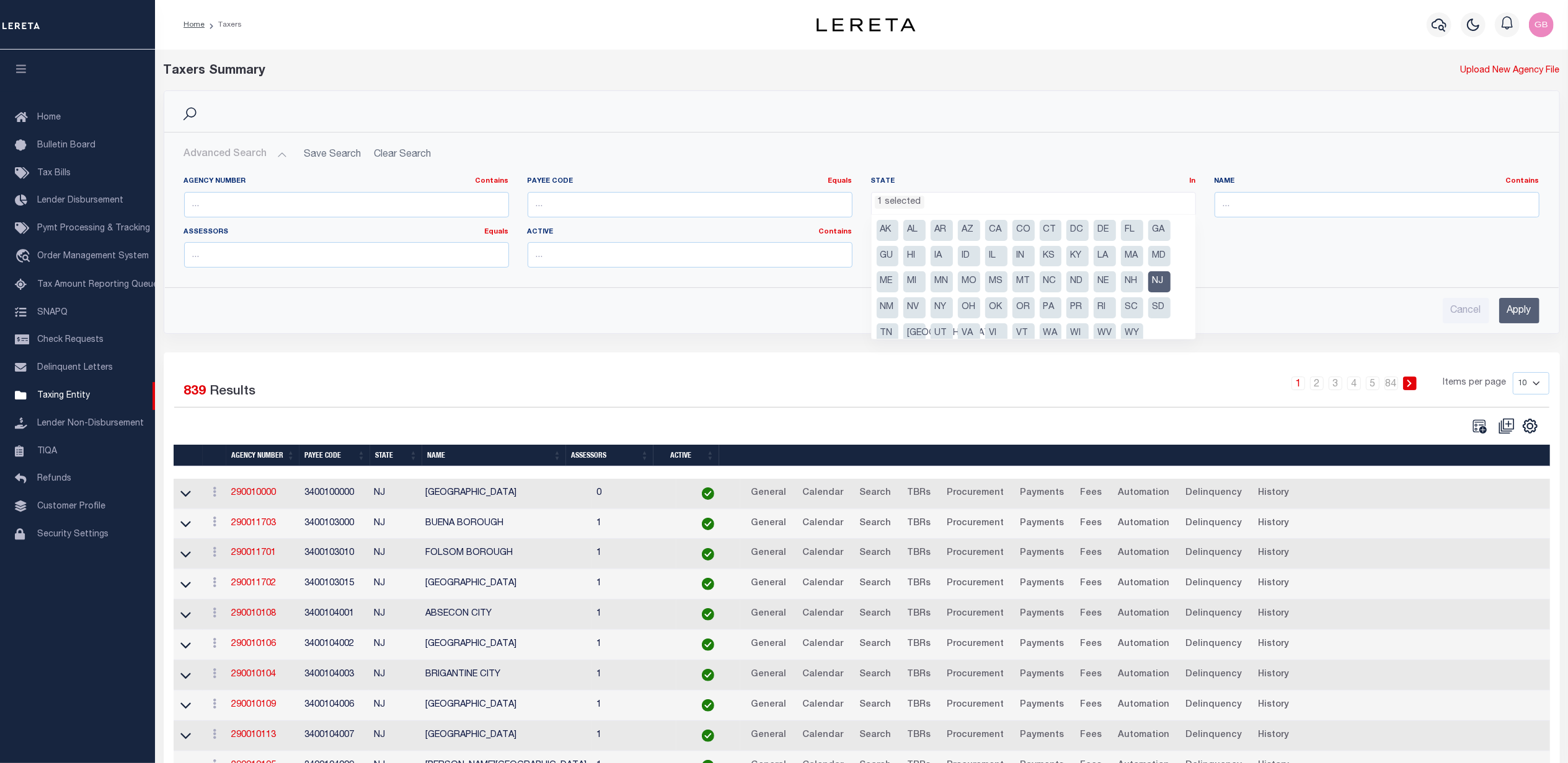
click at [1156, 281] on li "NJ" at bounding box center [1159, 282] width 22 height 21
select select
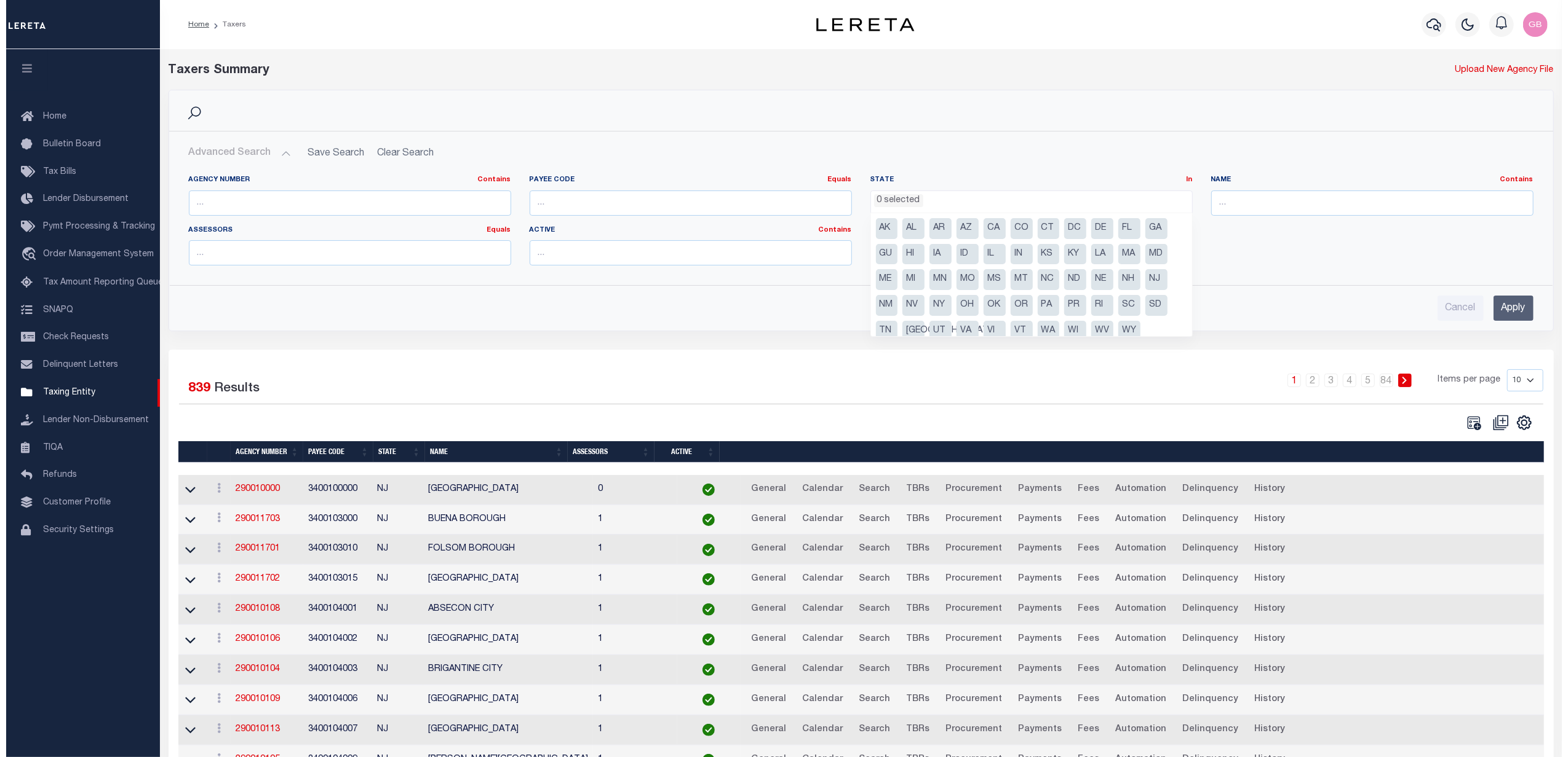
scroll to position [344, 0]
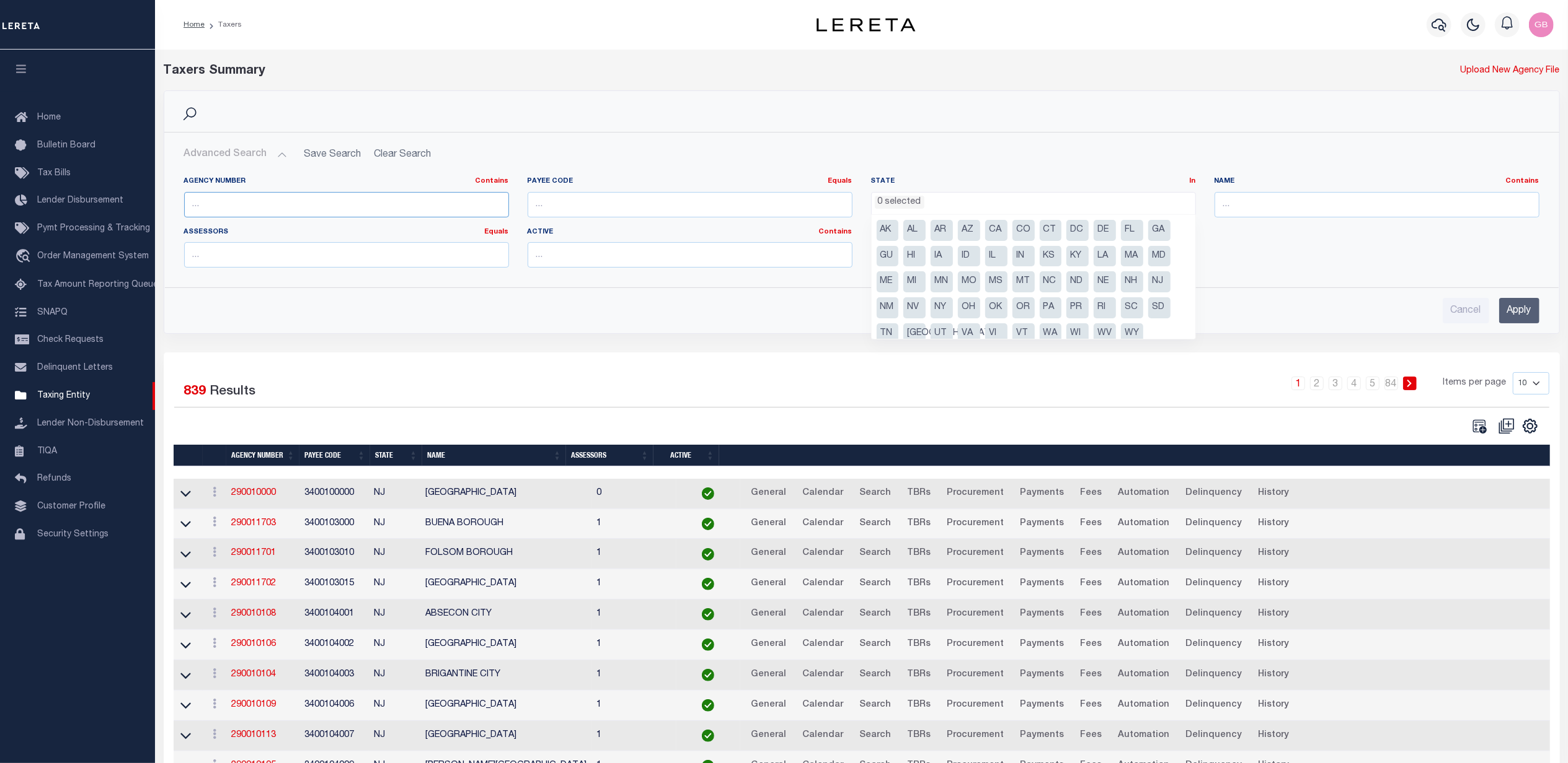
click at [246, 206] on input "text" at bounding box center [346, 205] width 325 height 25
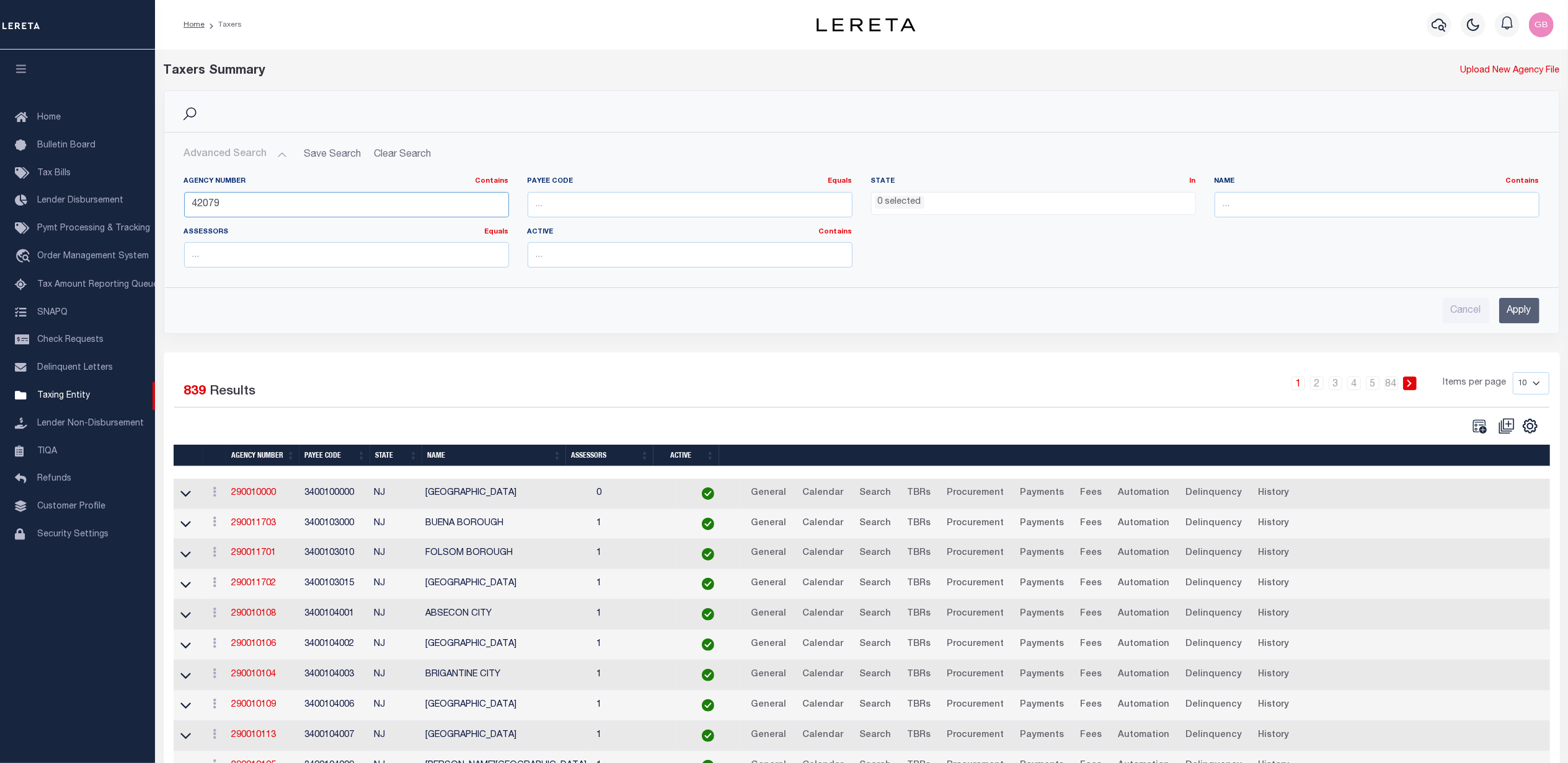
type input "42079"
click at [1531, 316] on input "Apply" at bounding box center [1519, 310] width 41 height 25
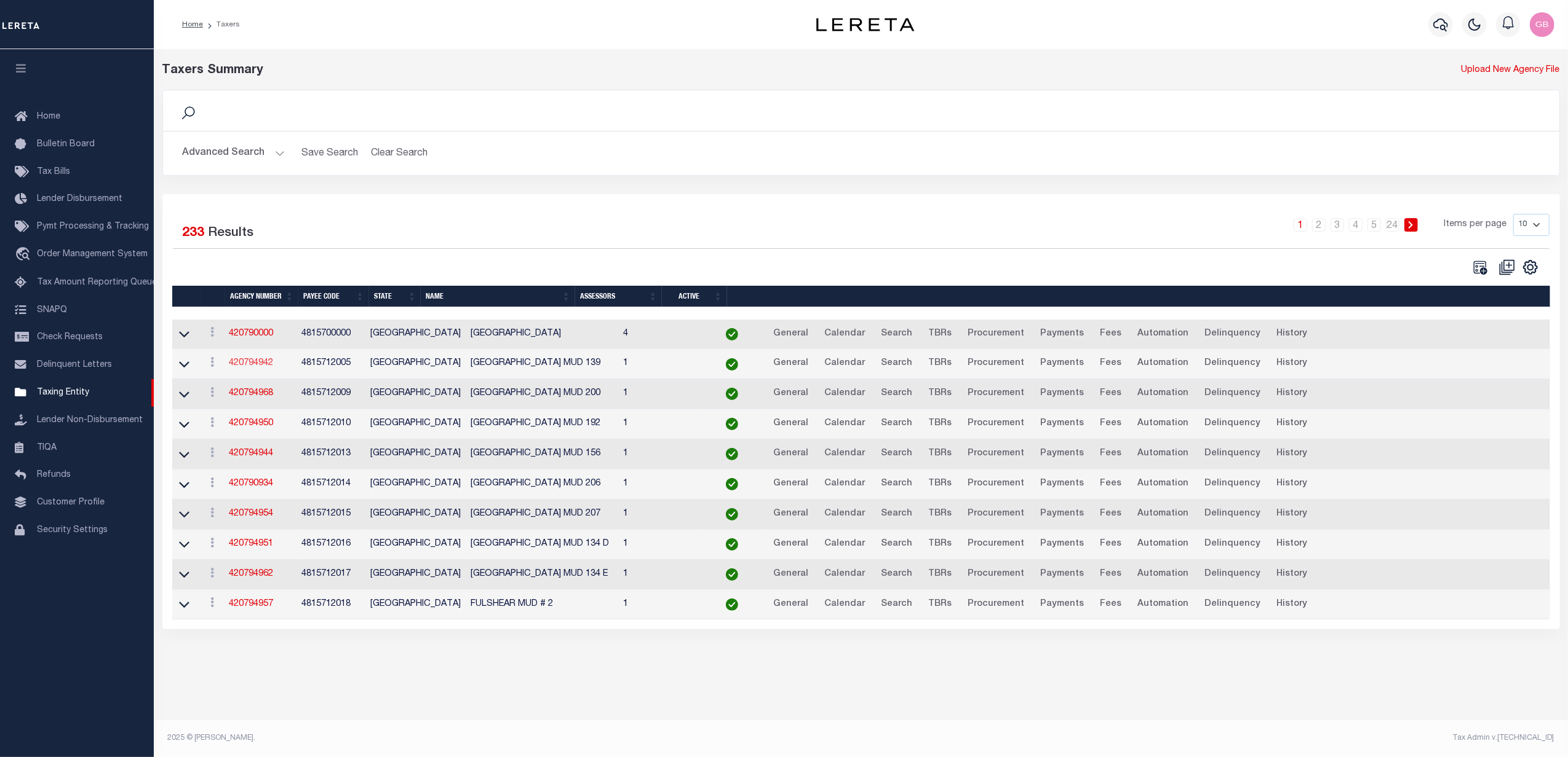
click at [271, 368] on link "420794942" at bounding box center [251, 363] width 44 height 9
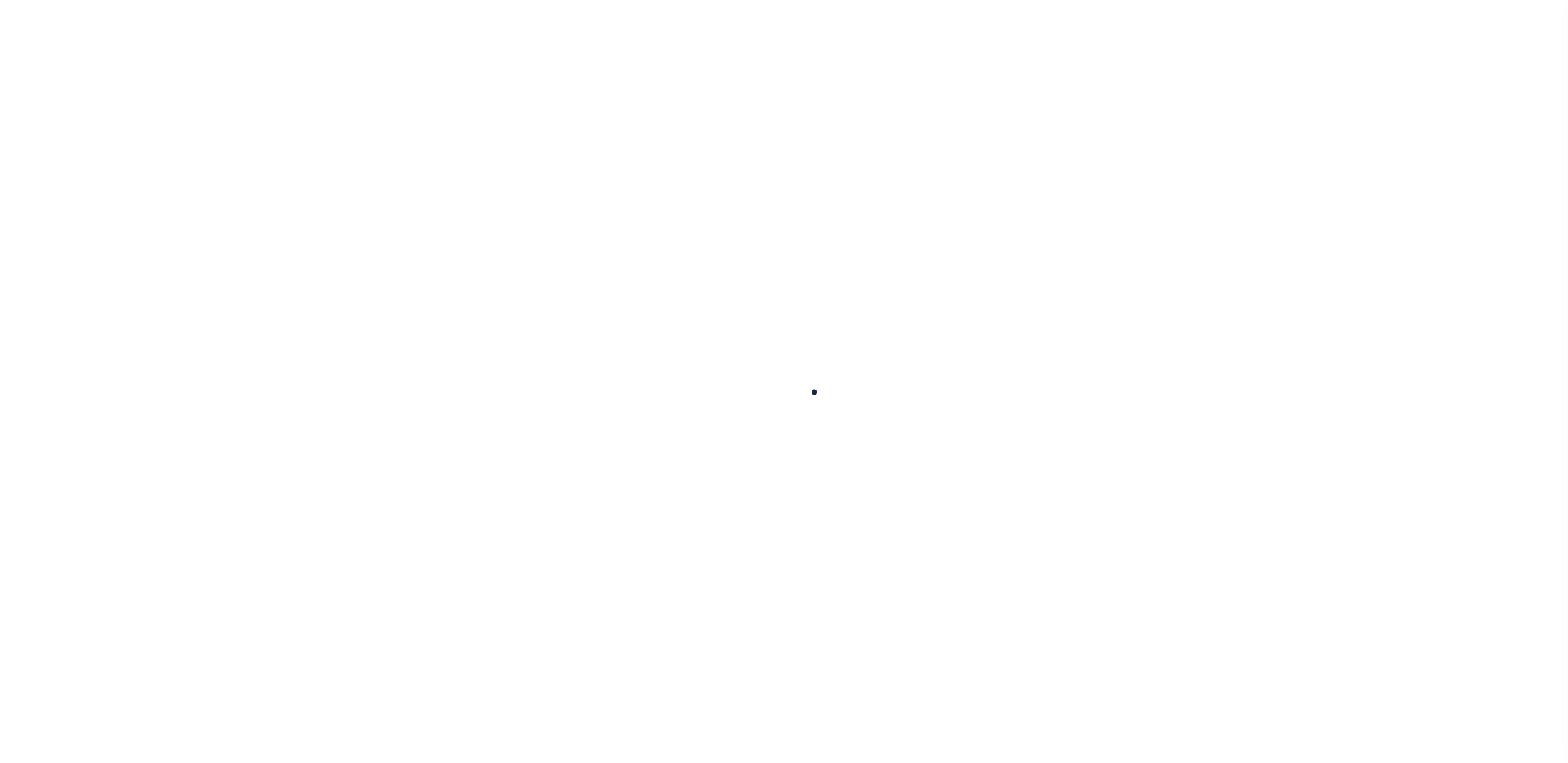
select select
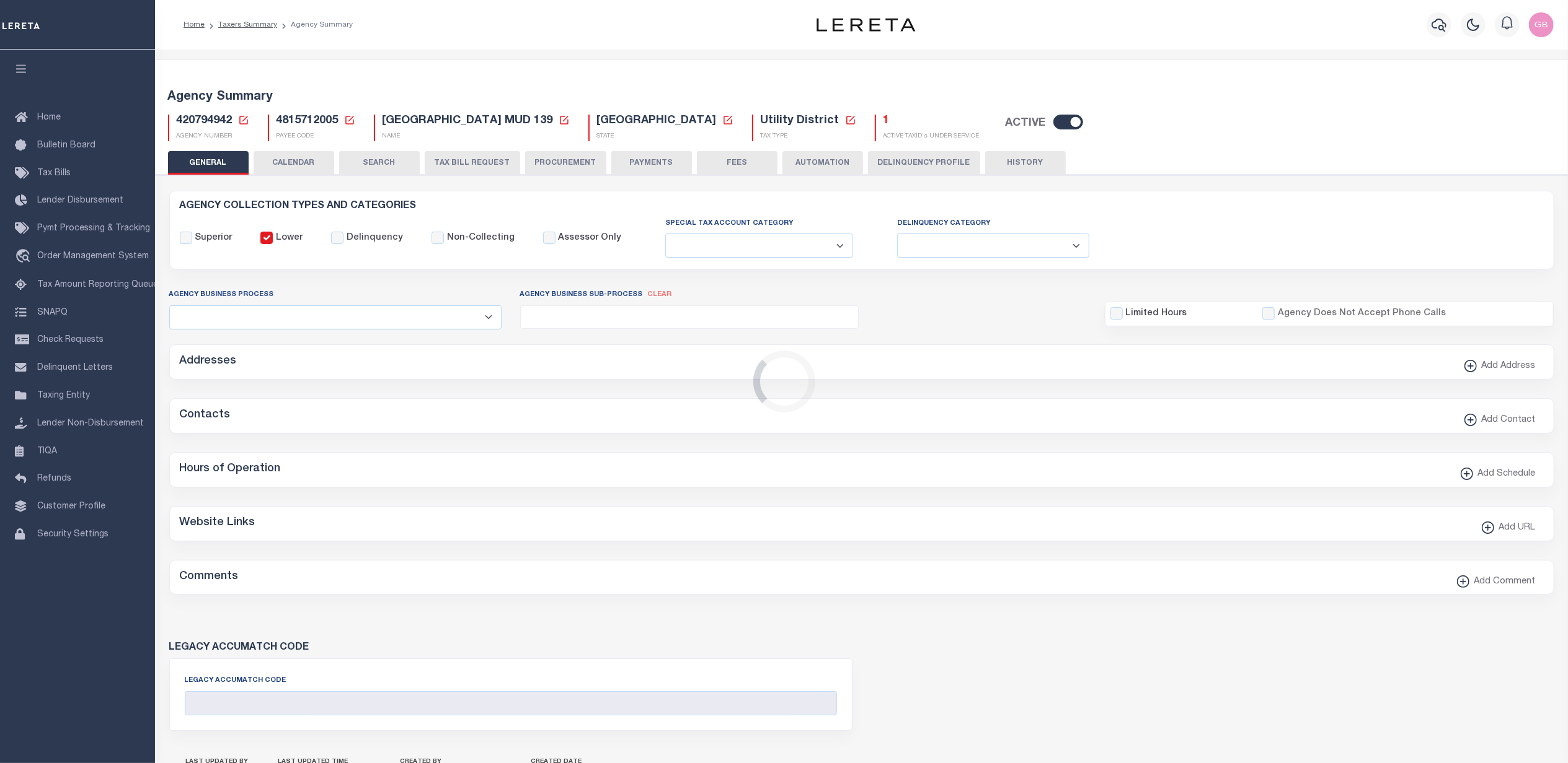
checkbox input "false"
select select "1"
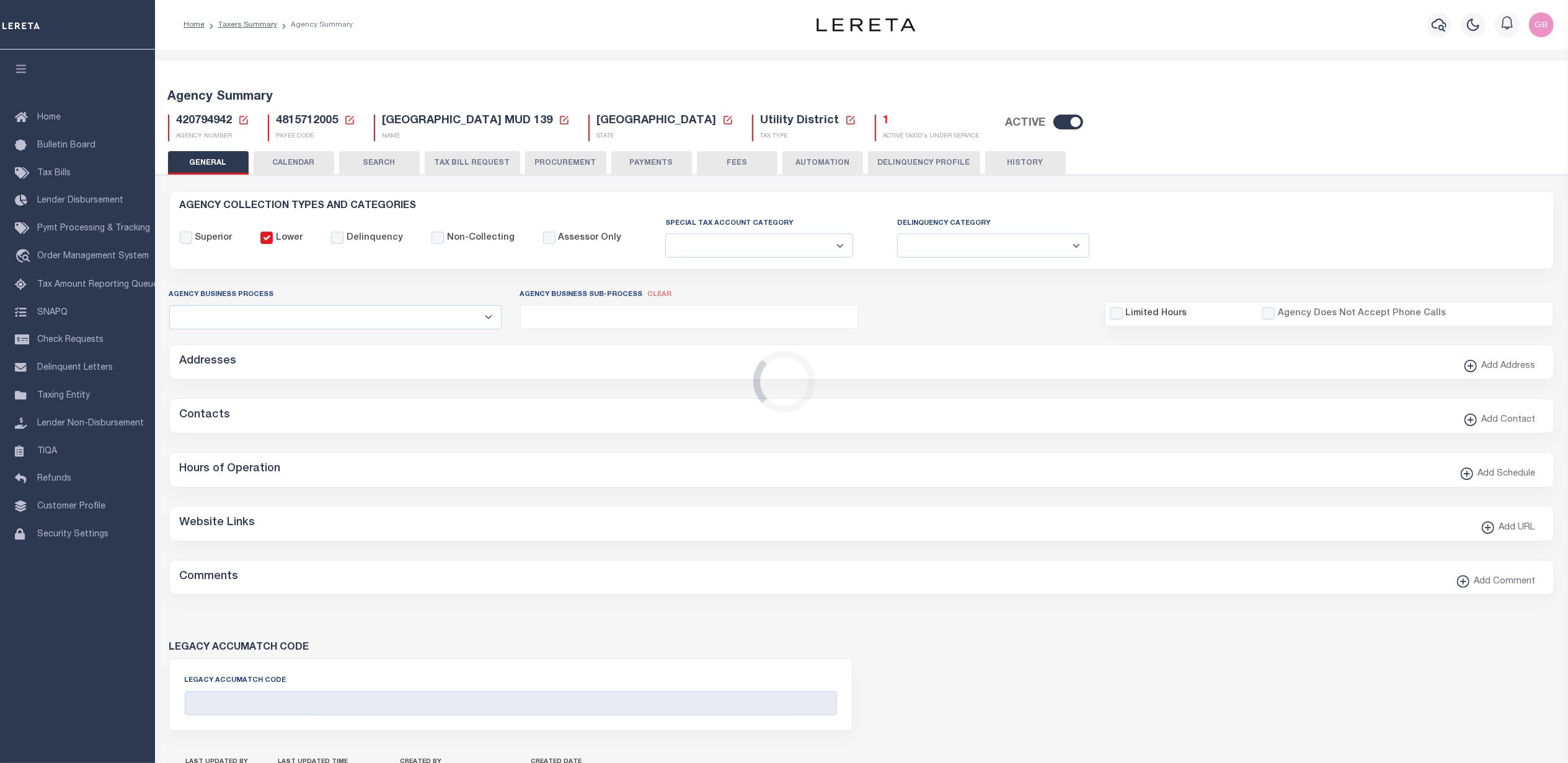
checkbox input "false"
type input "4815712005"
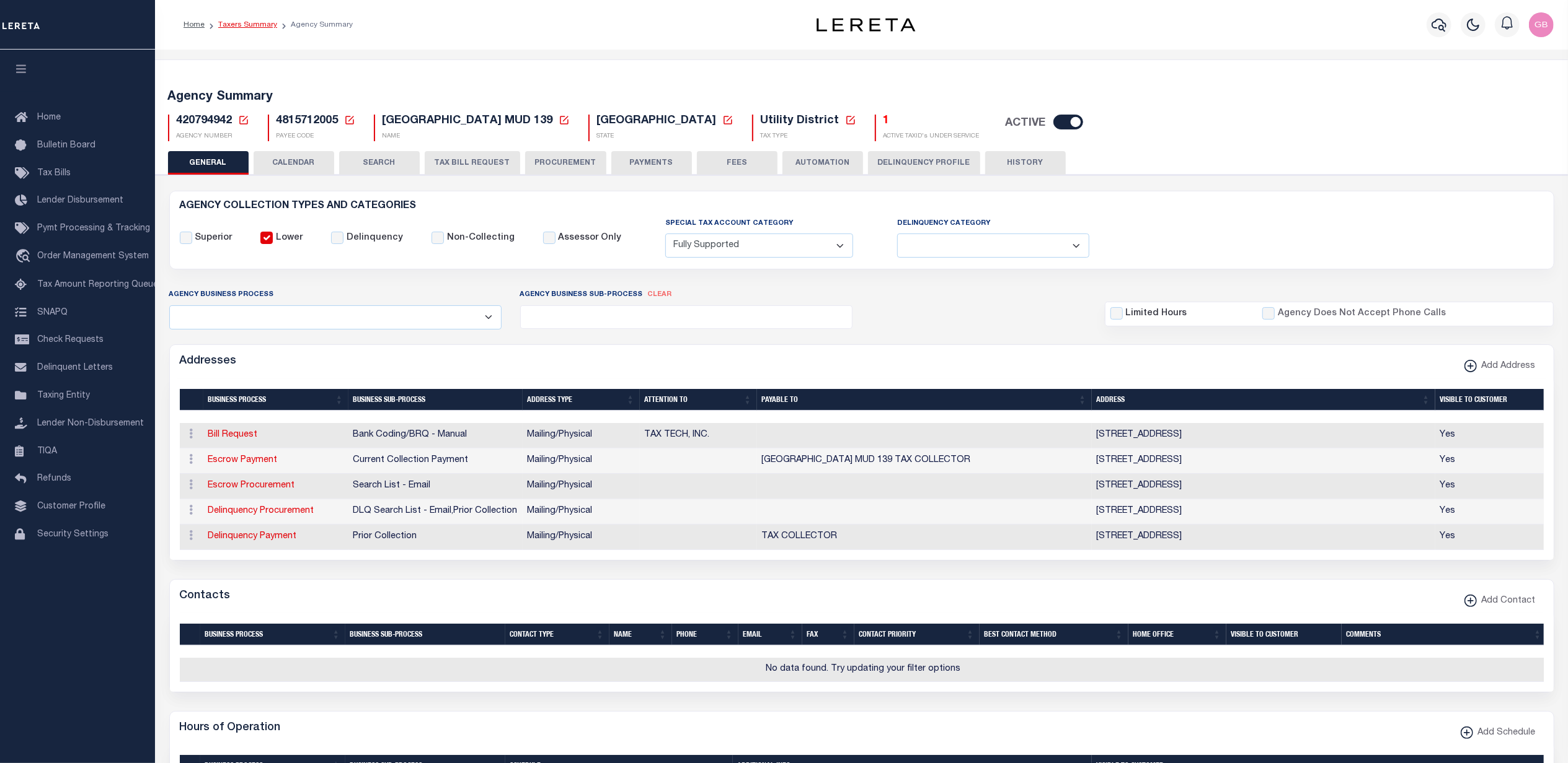
click at [251, 22] on link "Taxers Summary" at bounding box center [248, 25] width 59 height 8
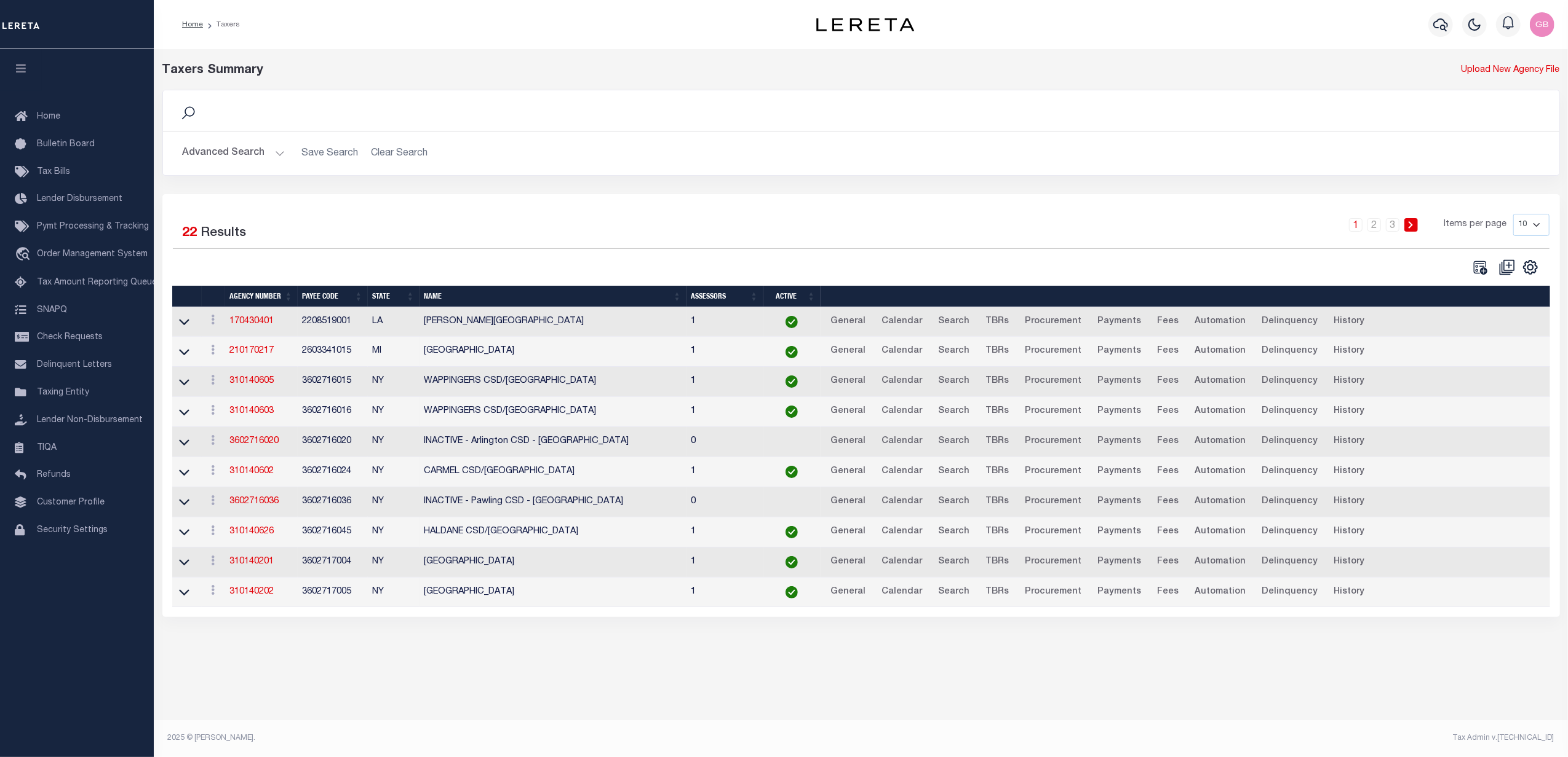
click at [269, 153] on button "Advanced Search" at bounding box center [234, 153] width 102 height 24
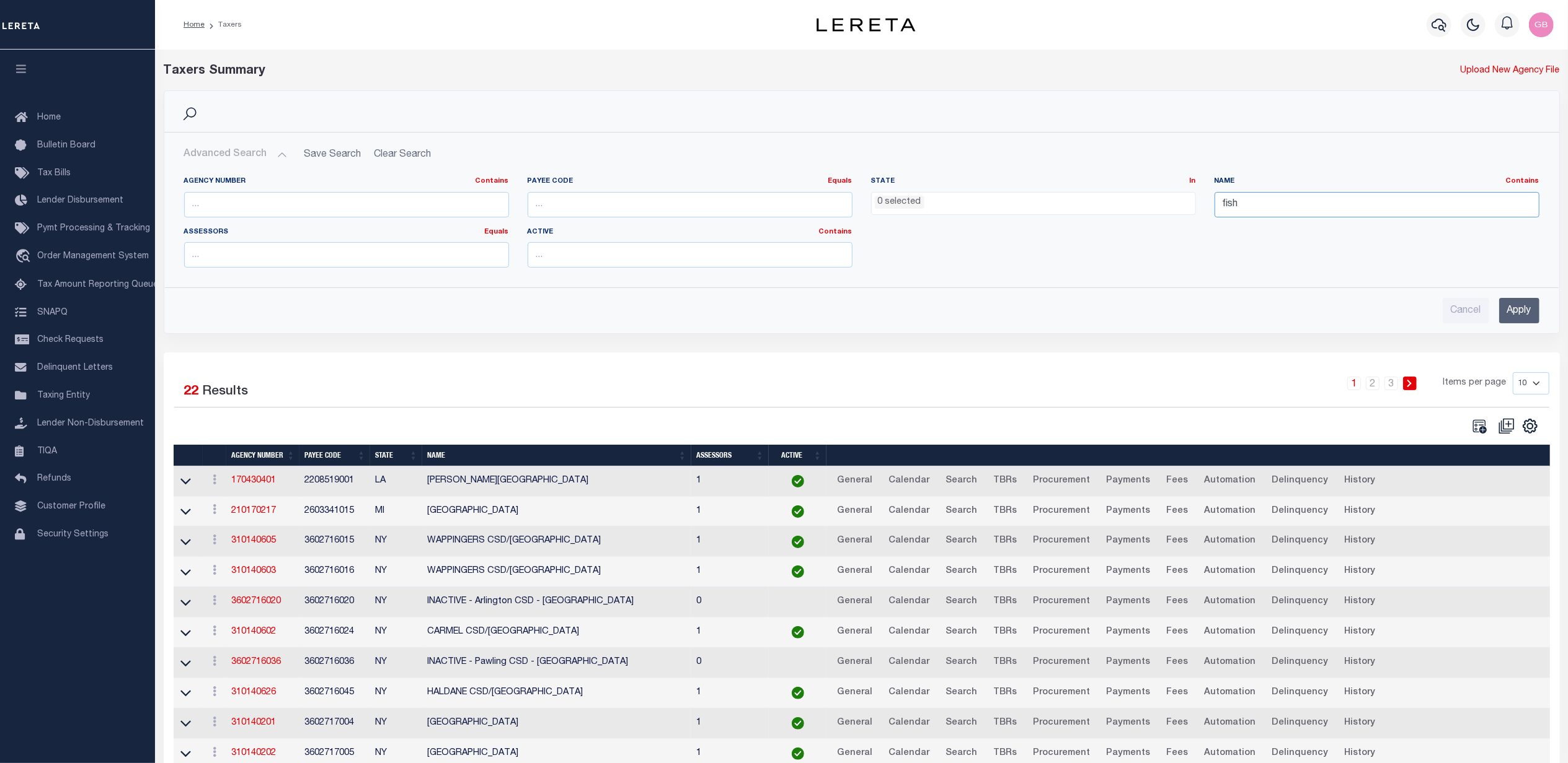
drag, startPoint x: 1268, startPoint y: 203, endPoint x: 1128, endPoint y: 212, distance: 140.3
click at [1128, 212] on div "Agency Number Contains Contains Is Payee Code Equals Equals Is Not Equal To Is …" at bounding box center [861, 227] width 1374 height 101
click at [359, 201] on input "text" at bounding box center [346, 205] width 325 height 25
type input "42079"
click at [1514, 314] on input "Apply" at bounding box center [1519, 310] width 41 height 25
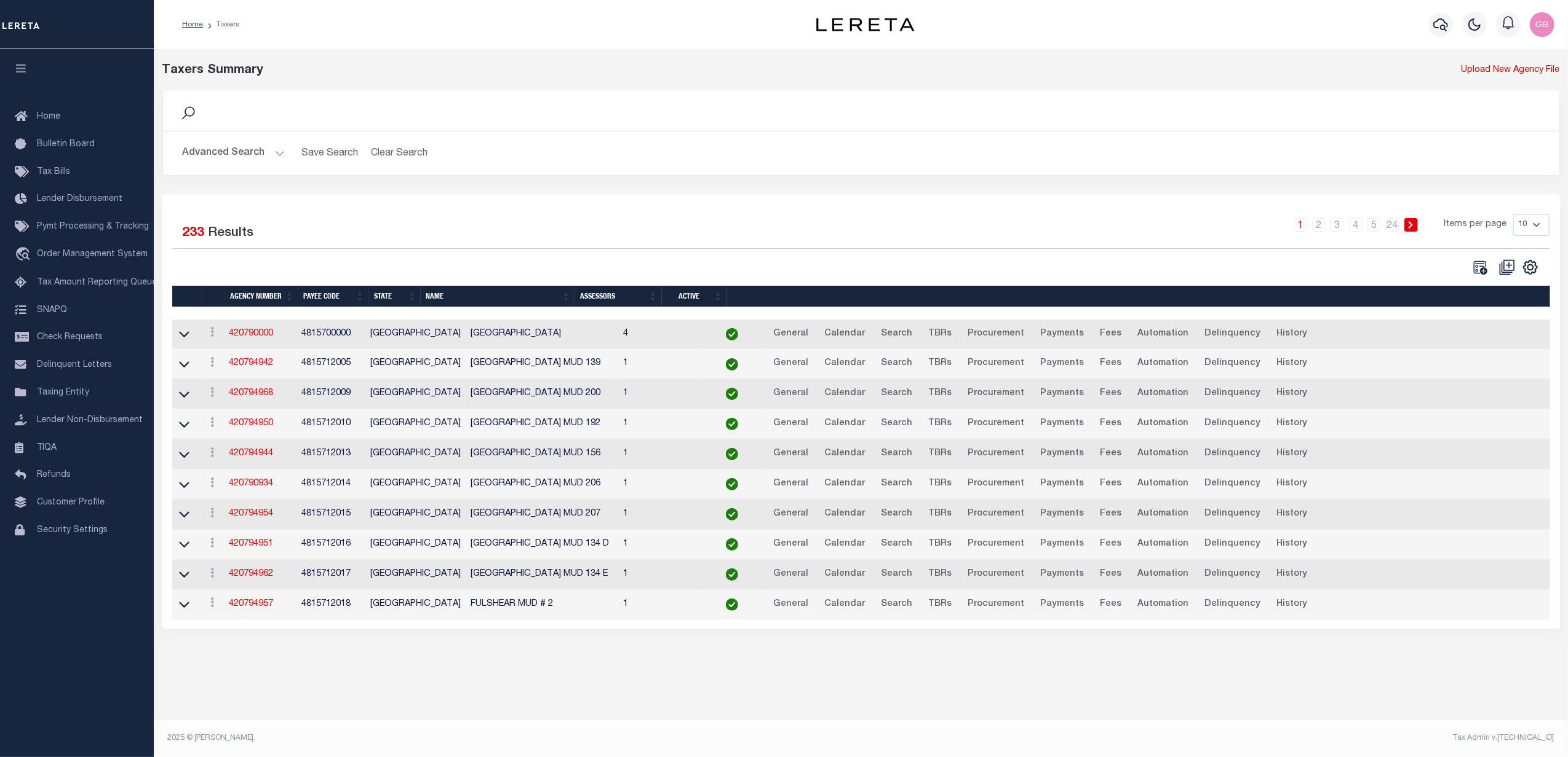
click at [1536, 217] on select "10 25 50 100" at bounding box center [1531, 225] width 36 height 22
select select "100"
click at [1513, 215] on select "10 25 50 100" at bounding box center [1531, 225] width 36 height 22
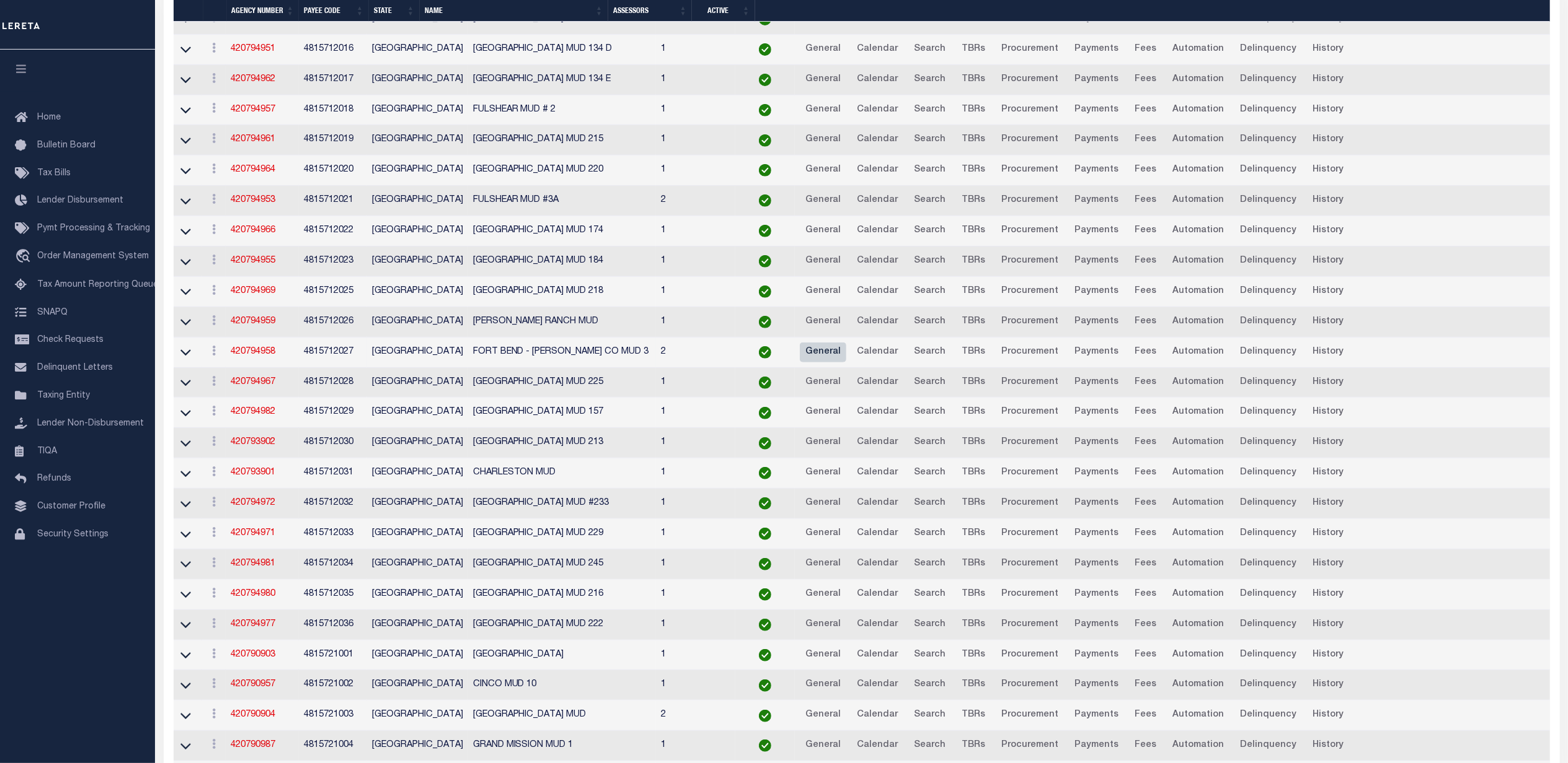
scroll to position [496, 0]
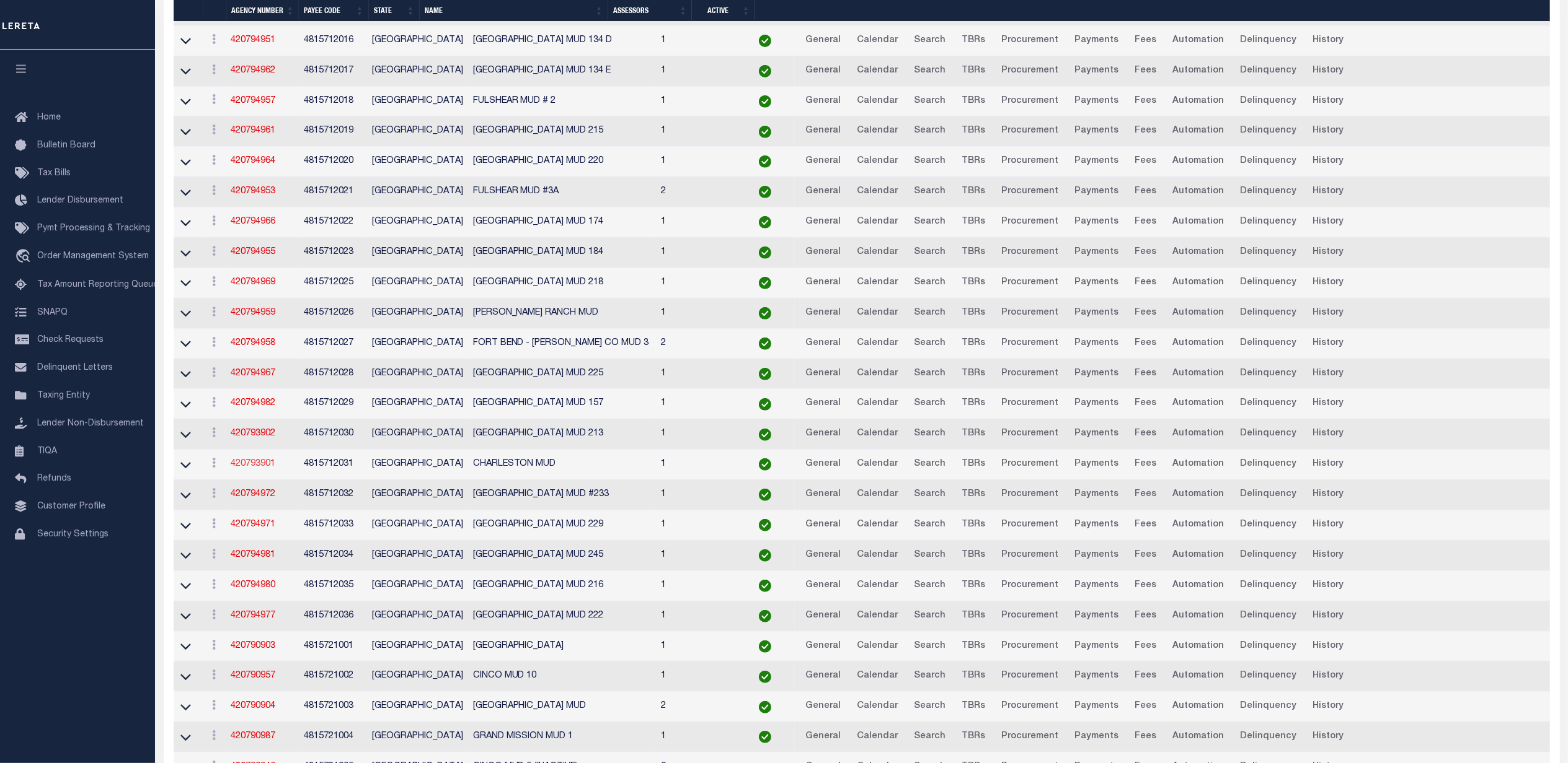
click at [262, 468] on link "420793901" at bounding box center [253, 464] width 45 height 9
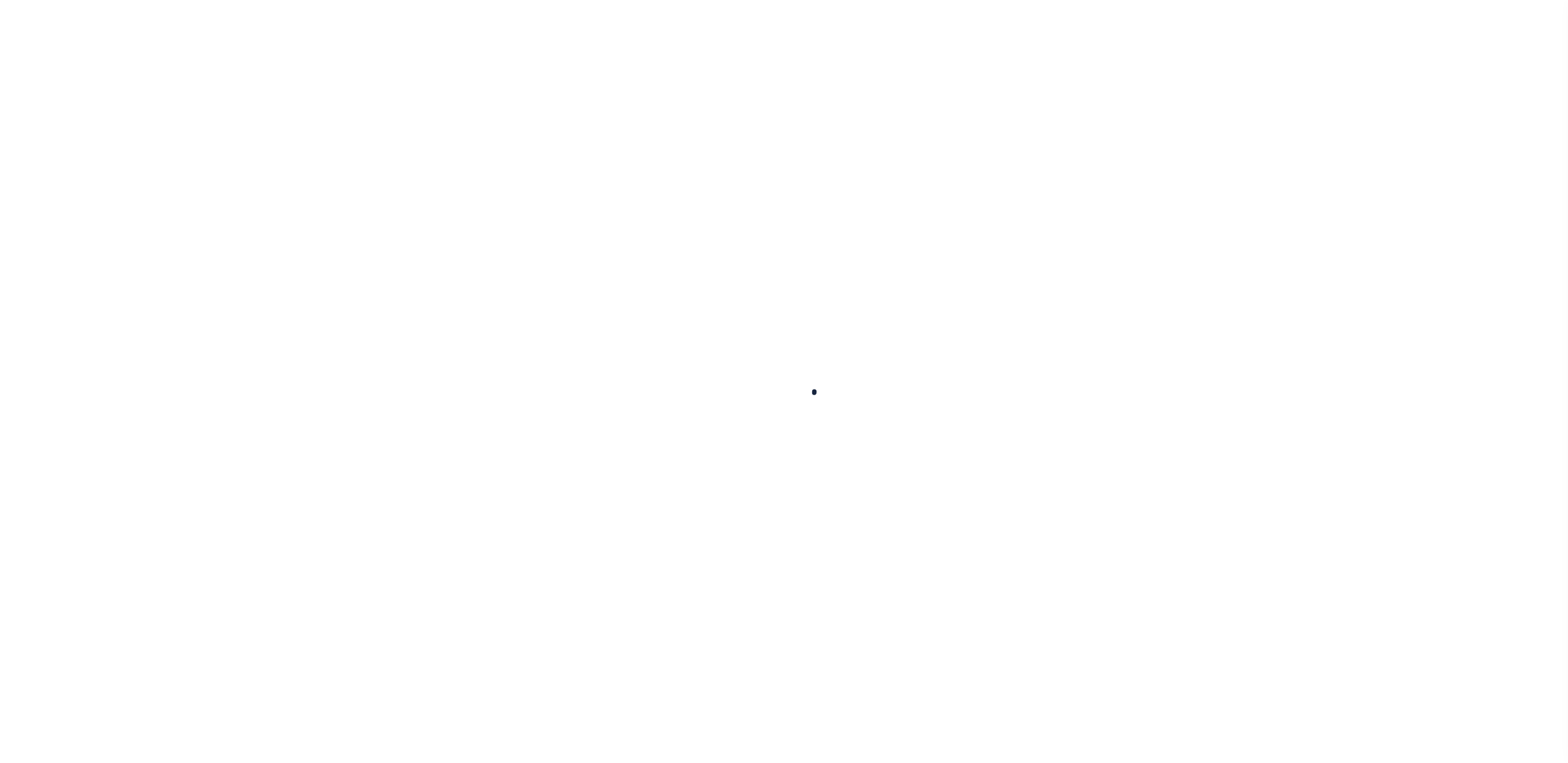
select select
checkbox input "false"
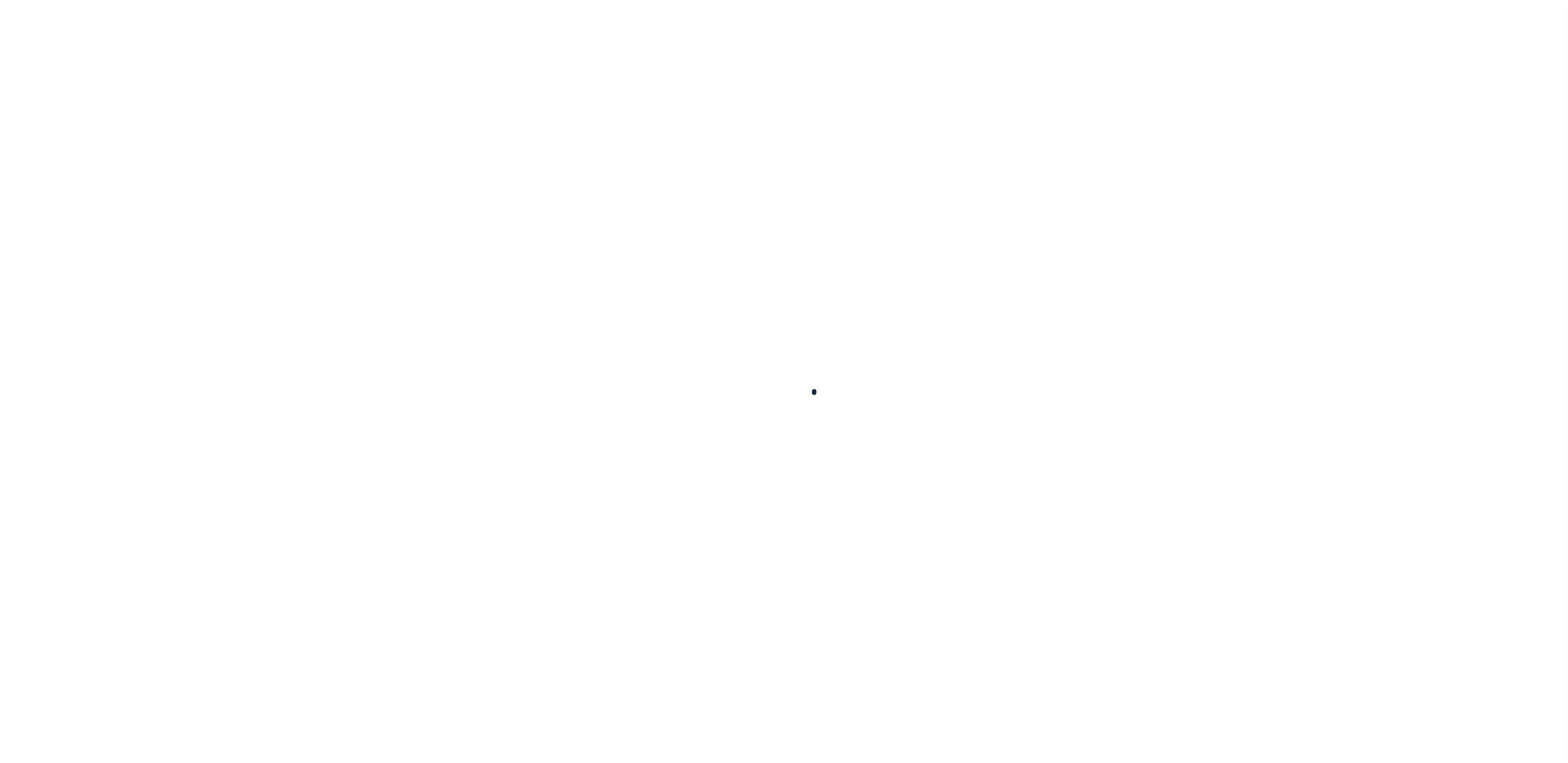
select select "1"
type input "4815712031"
